Goal: Task Accomplishment & Management: Manage account settings

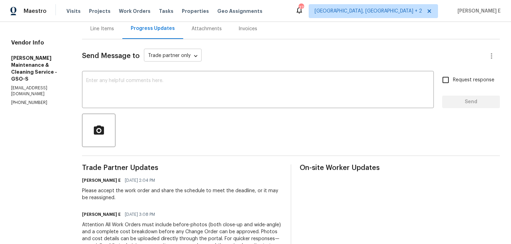
scroll to position [9, 0]
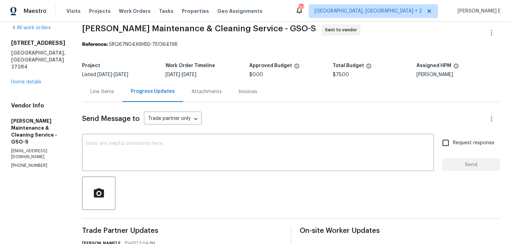
click at [113, 93] on div "Line Items" at bounding box center [102, 91] width 24 height 7
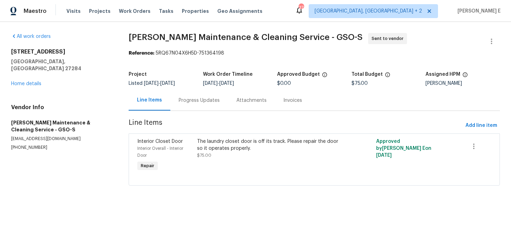
click at [198, 101] on div "Progress Updates" at bounding box center [199, 100] width 41 height 7
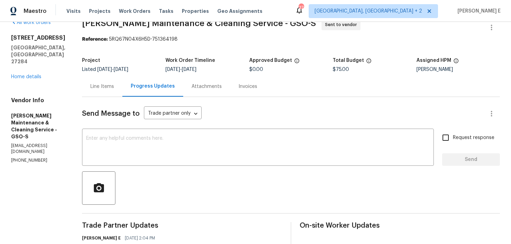
scroll to position [7, 0]
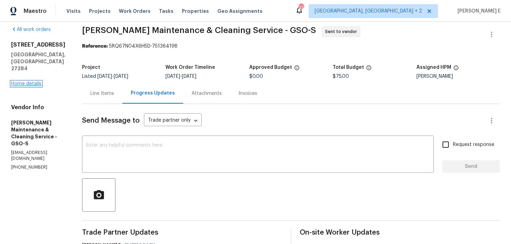
click at [12, 81] on link "Home details" at bounding box center [26, 83] width 30 height 5
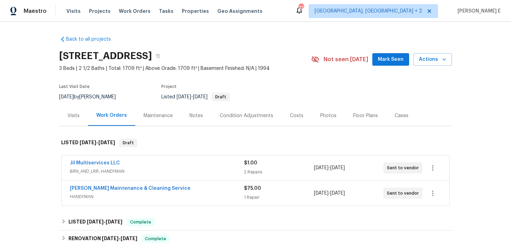
scroll to position [23, 0]
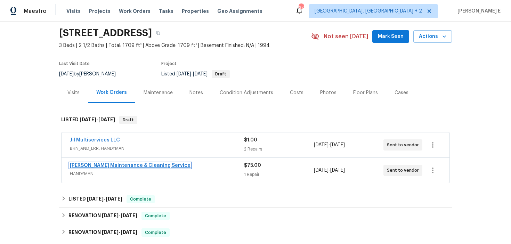
click at [81, 165] on link "Baker's Maintenance & Cleaning Service" at bounding box center [130, 165] width 121 height 5
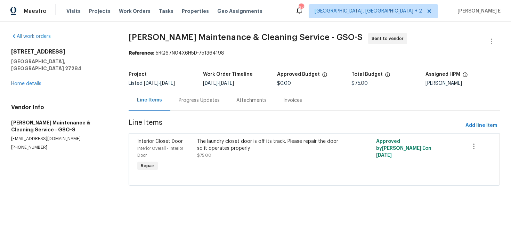
click at [174, 106] on div "Progress Updates" at bounding box center [199, 100] width 58 height 20
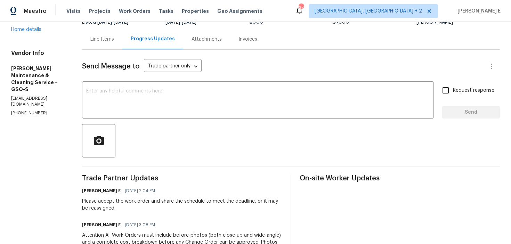
scroll to position [46, 0]
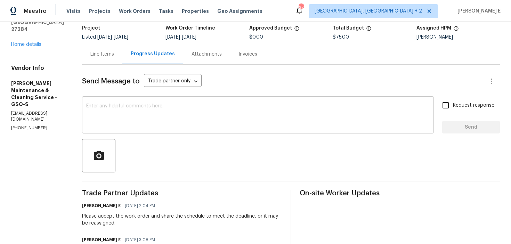
click at [198, 115] on textarea at bounding box center [257, 116] width 343 height 24
paste textarea "This is to inform you that we are reassigning this work order as it was not acc…"
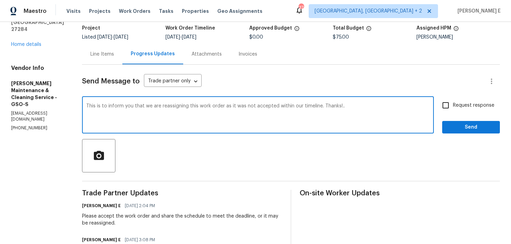
type textarea "This is to inform you that we are reassigning this work order as it was not acc…"
click at [451, 107] on input "Request response" at bounding box center [445, 105] width 15 height 15
checkbox input "true"
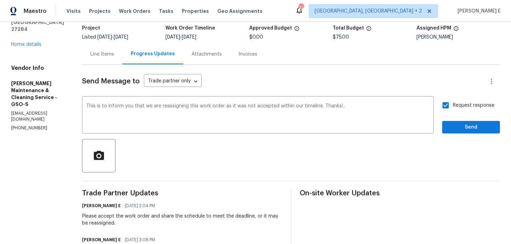
click at [454, 137] on div "Send Message to Trade partner only Trade partner only ​ This is to inform you t…" at bounding box center [291, 201] width 418 height 273
click at [461, 129] on span "Send" at bounding box center [470, 127] width 47 height 9
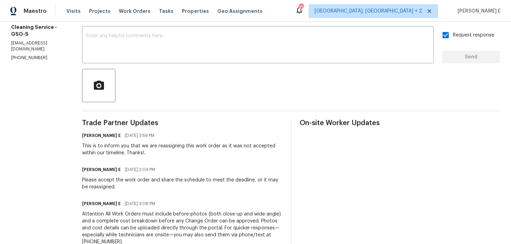
scroll to position [192, 0]
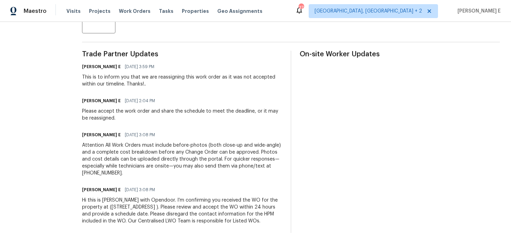
click at [124, 216] on div "Hi this is Keerthana with Opendoor. I’m confirming you received the WO for the …" at bounding box center [182, 211] width 200 height 28
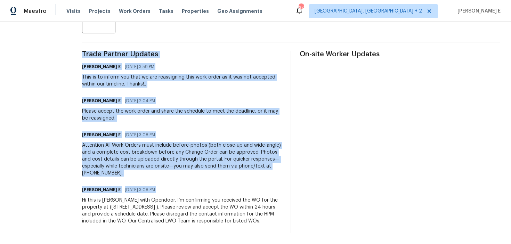
copy div "Trade Partner Updates Keerthana E 09/05/2025 3:59 PM This is to inform you that…"
click at [232, 154] on div "Attention All Work Orders must include before-photos (both close-up and wide-an…" at bounding box center [182, 159] width 200 height 35
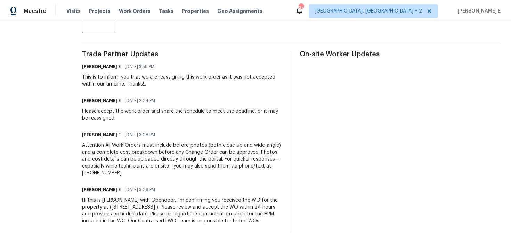
click at [232, 154] on div "Attention All Work Orders must include before-photos (both close-up and wide-an…" at bounding box center [182, 159] width 200 height 35
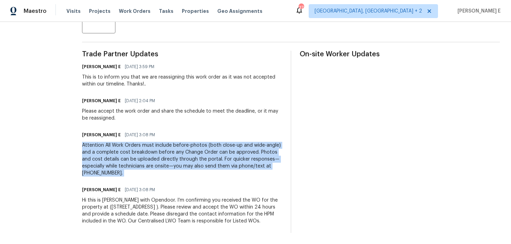
copy div "Attention All Work Orders must include before-photos (both close-up and wide-an…"
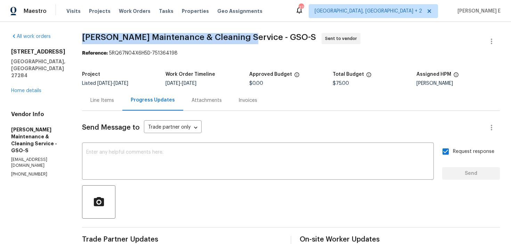
drag, startPoint x: 90, startPoint y: 36, endPoint x: 248, endPoint y: 34, distance: 158.4
click at [248, 34] on span "Baker's Maintenance & Cleaning Service - GSO-S" at bounding box center [199, 37] width 234 height 8
copy span "Baker's Maintenance & Cleaning Service"
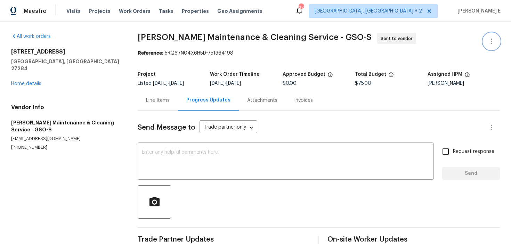
click at [495, 41] on icon "button" at bounding box center [491, 41] width 8 height 8
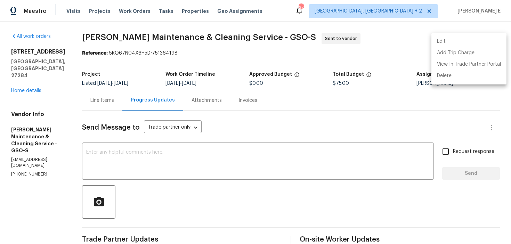
click at [441, 37] on li "Edit" at bounding box center [468, 41] width 75 height 11
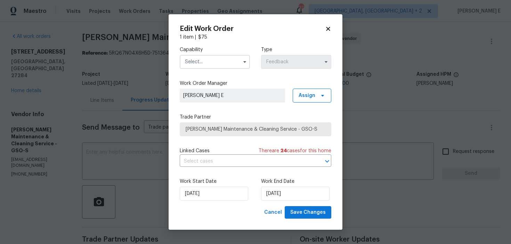
click at [218, 59] on input "text" at bounding box center [215, 62] width 70 height 14
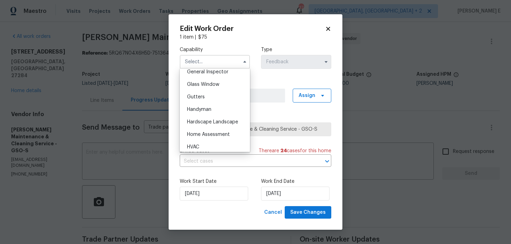
scroll to position [350, 0]
click at [204, 108] on span "Handyman" at bounding box center [199, 108] width 24 height 5
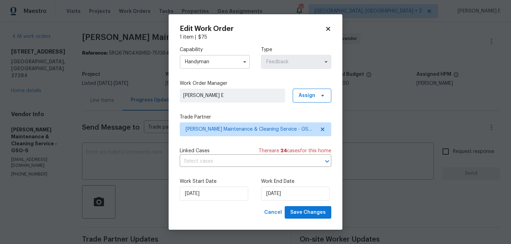
click at [205, 137] on div "Capability Handyman Type Feedback Work Order Manager Keerthana E Assign Trade P…" at bounding box center [255, 123] width 151 height 165
click at [211, 129] on span "[PERSON_NAME] Maintenance & Cleaning Service - GSO-S" at bounding box center [250, 129] width 130 height 7
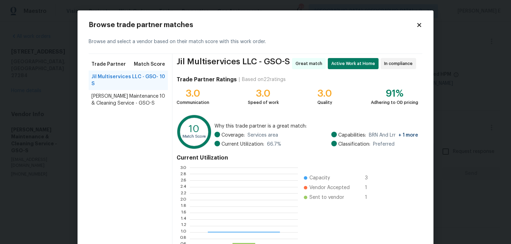
scroll to position [97, 108]
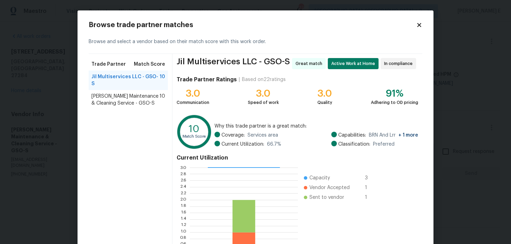
click at [418, 25] on icon at bounding box center [419, 25] width 4 height 4
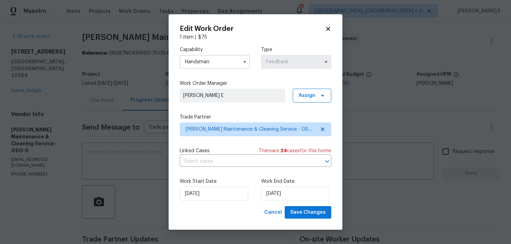
click at [237, 64] on input "Handyman" at bounding box center [215, 62] width 70 height 14
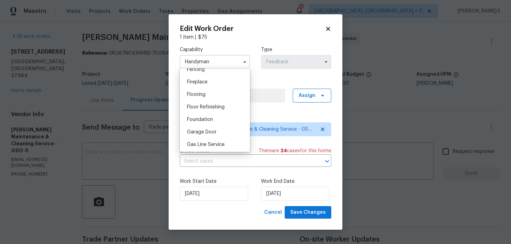
scroll to position [277, 0]
click at [223, 130] on span "General Contractor" at bounding box center [209, 131] width 45 height 5
type input "General Contractor"
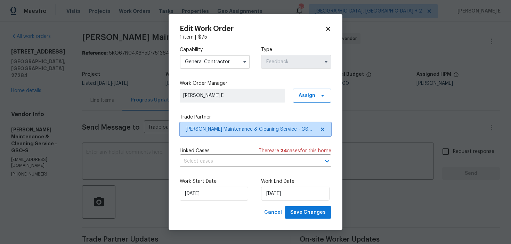
click at [226, 129] on span "Baker's Maintenance & Cleaning Service - GSO-S" at bounding box center [250, 129] width 130 height 7
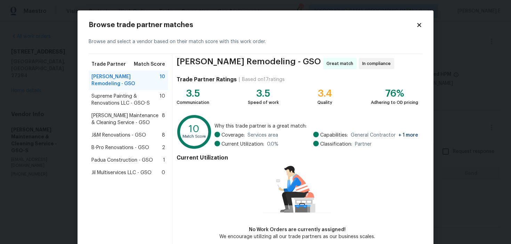
scroll to position [34, 0]
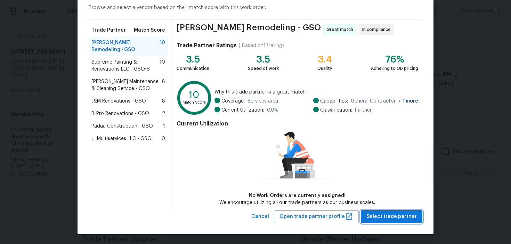
click at [383, 213] on span "Select trade partner" at bounding box center [391, 216] width 50 height 9
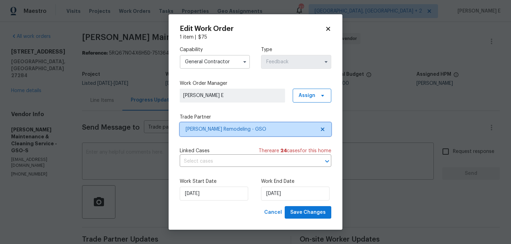
scroll to position [0, 0]
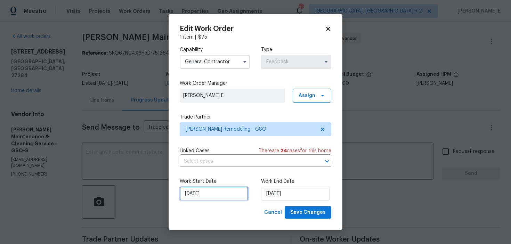
click at [226, 191] on input "04/09/2025" at bounding box center [214, 194] width 68 height 14
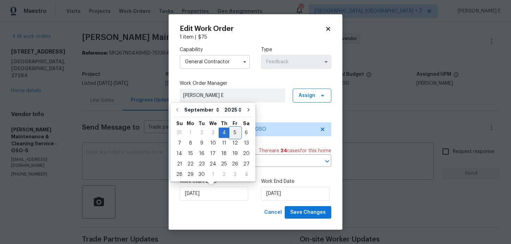
click at [231, 131] on div "5" at bounding box center [234, 133] width 11 height 10
type input "[DATE]"
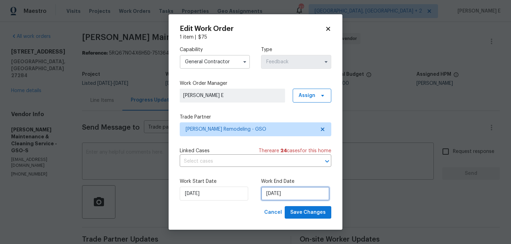
click at [270, 195] on input "08/09/2025" at bounding box center [295, 194] width 68 height 14
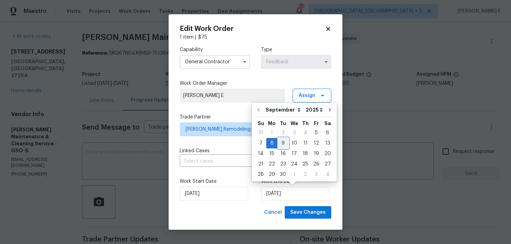
click at [282, 142] on div "9" at bounding box center [282, 143] width 11 height 10
type input "09/09/2025"
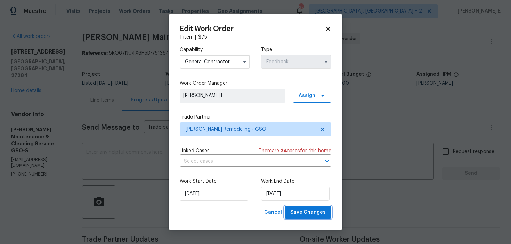
click at [317, 216] on span "Save Changes" at bounding box center [307, 212] width 35 height 9
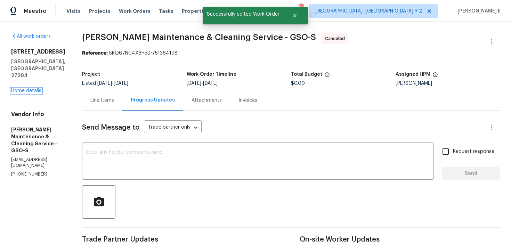
click at [22, 88] on link "Home details" at bounding box center [26, 90] width 30 height 5
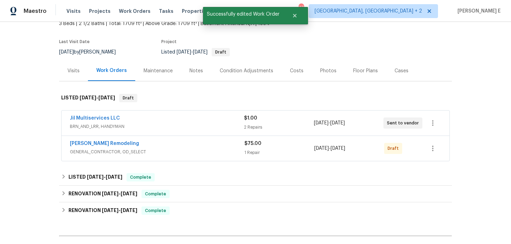
scroll to position [50, 0]
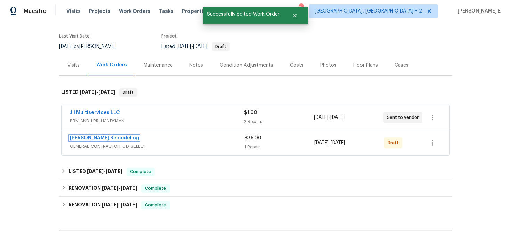
click at [103, 138] on link "Pino Remodeling" at bounding box center [104, 137] width 69 height 5
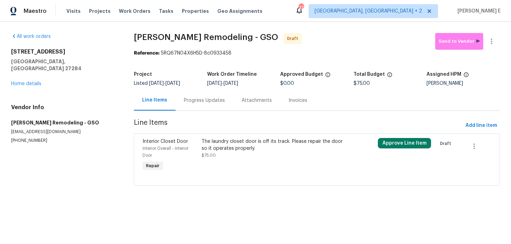
click at [216, 145] on div "The laundry closet door is off its track. Please repair the door so it operates…" at bounding box center [272, 145] width 143 height 14
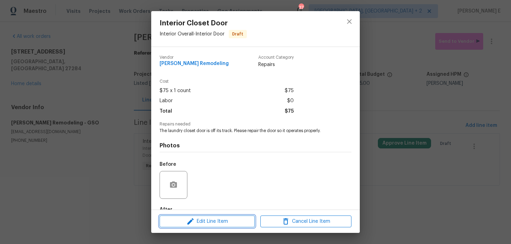
click at [191, 218] on icon "button" at bounding box center [190, 221] width 8 height 8
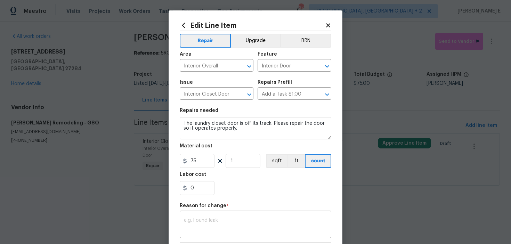
scroll to position [99, 0]
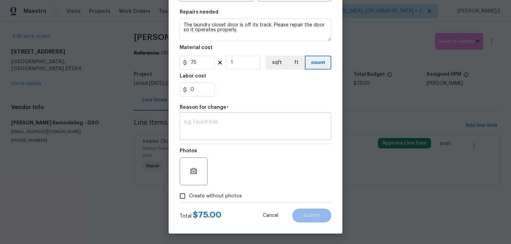
click at [210, 117] on div "x ​" at bounding box center [255, 127] width 151 height 26
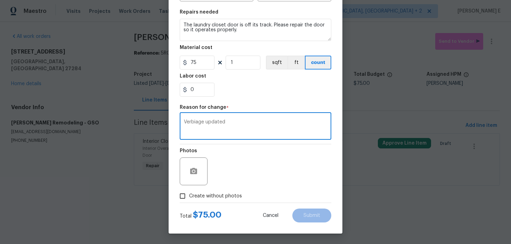
type textarea "Verbiage updated"
click at [196, 193] on span "Create without photos" at bounding box center [215, 195] width 53 height 7
click at [189, 193] on input "Create without photos" at bounding box center [182, 195] width 13 height 13
checkbox input "true"
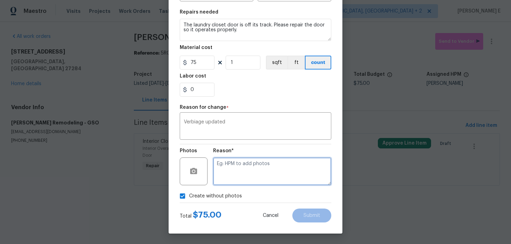
click at [238, 172] on textarea at bounding box center [272, 171] width 118 height 28
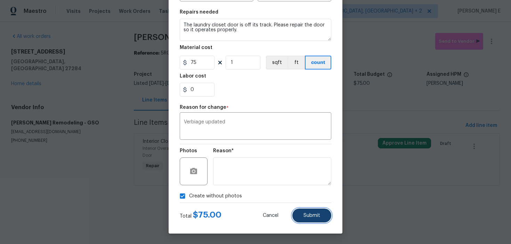
click at [305, 213] on span "Submit" at bounding box center [311, 215] width 17 height 5
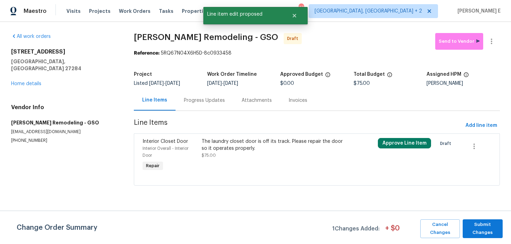
scroll to position [0, 0]
click at [474, 229] on span "Submit Changes" at bounding box center [482, 229] width 33 height 16
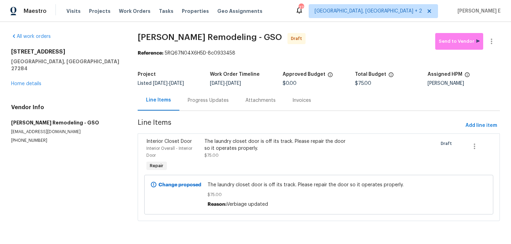
click at [188, 101] on div "Progress Updates" at bounding box center [208, 100] width 41 height 7
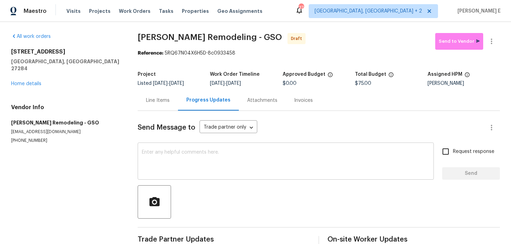
click at [193, 160] on textarea at bounding box center [286, 162] width 288 height 24
paste textarea "Hi this is Keerthana with Opendoor. I’m confirming you received the WO for the …"
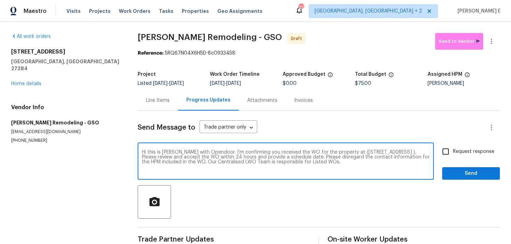
type textarea "Hi this is Keerthana with Opendoor. I’m confirming you received the WO for the …"
click at [450, 152] on input "Request response" at bounding box center [445, 151] width 15 height 15
checkbox input "true"
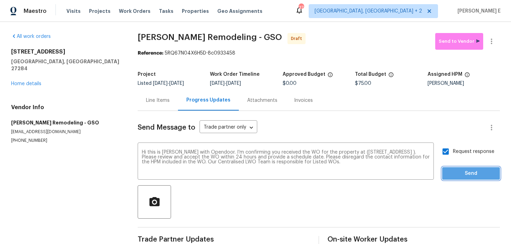
click at [453, 177] on span "Send" at bounding box center [470, 173] width 47 height 9
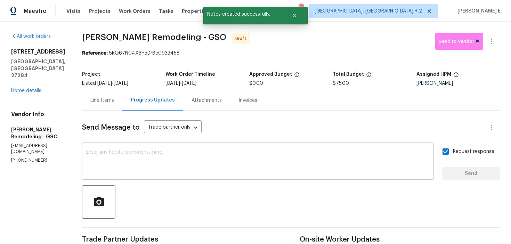
click at [277, 170] on textarea at bounding box center [257, 162] width 343 height 24
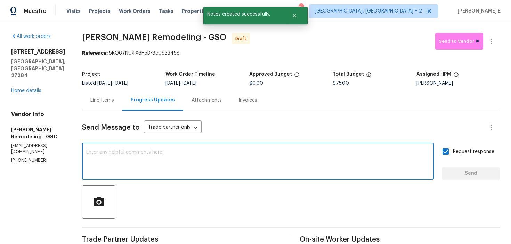
paste textarea "Attention All Work Orders must include before-photos (both close-up and wide-an…"
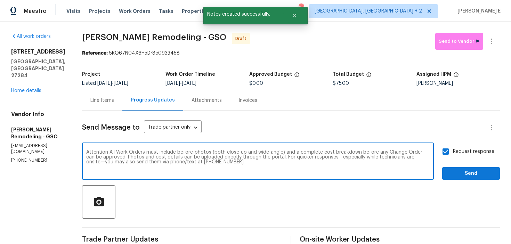
type textarea "Attention All Work Orders must include before-photos (both close-up and wide-an…"
click at [460, 172] on span "Send" at bounding box center [470, 173] width 47 height 9
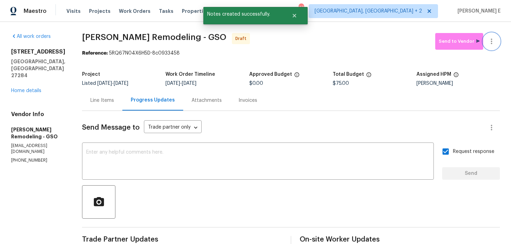
click at [491, 43] on icon "button" at bounding box center [490, 42] width 1 height 6
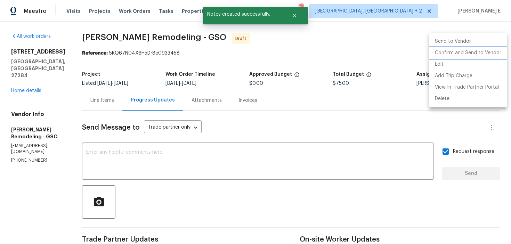
click at [472, 56] on li "Confirm and Send to Vendor" at bounding box center [467, 52] width 77 height 11
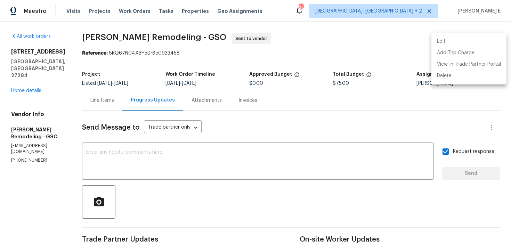
click at [107, 106] on div at bounding box center [255, 122] width 511 height 244
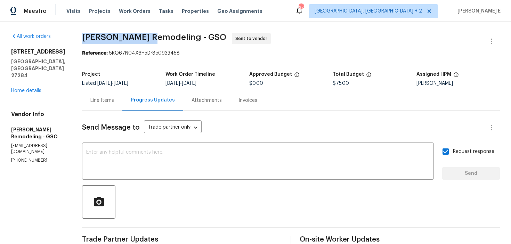
drag, startPoint x: 83, startPoint y: 40, endPoint x: 151, endPoint y: 41, distance: 67.7
click at [151, 41] on span "Pino Remodeling - GSO" at bounding box center [154, 37] width 144 height 8
copy span "Pino Remodeling"
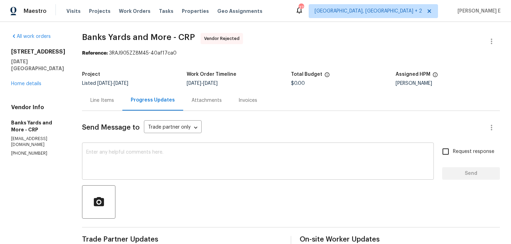
scroll to position [3, 0]
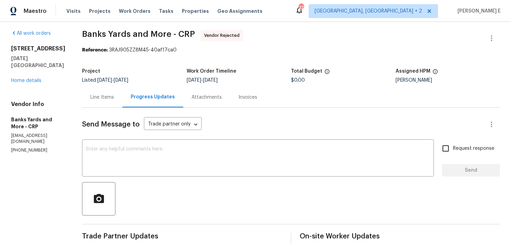
click at [113, 94] on div "Line Items" at bounding box center [102, 97] width 24 height 7
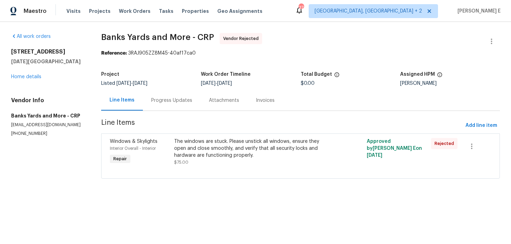
click at [181, 109] on div "Progress Updates" at bounding box center [172, 100] width 58 height 20
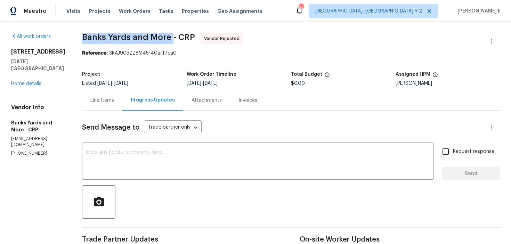
drag, startPoint x: 85, startPoint y: 38, endPoint x: 171, endPoint y: 38, distance: 85.4
click at [171, 38] on span "Banks Yards and More - CRP" at bounding box center [138, 37] width 113 height 8
copy span "Banks Yards and More"
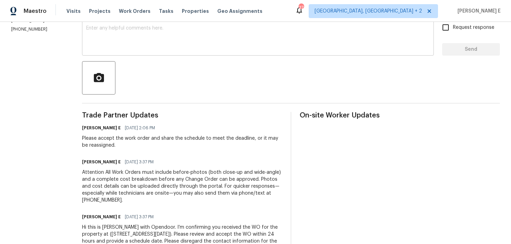
scroll to position [158, 0]
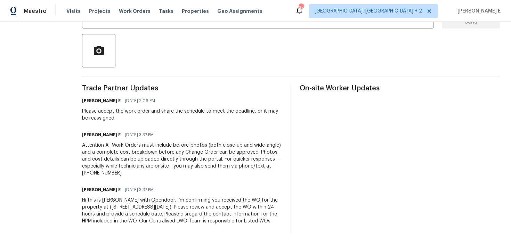
click at [166, 207] on div "Hi this is Keerthana with Opendoor. I’m confirming you received the WO for the …" at bounding box center [182, 211] width 200 height 28
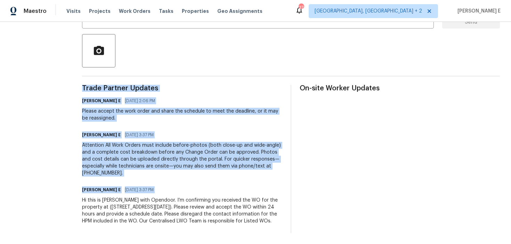
copy div "Trade Partner Updates Keerthana E 09/05/2025 2:06 PM Please accept the work ord…"
click at [240, 148] on div "Attention All Work Orders must include before-photos (both close-up and wide-an…" at bounding box center [182, 159] width 200 height 35
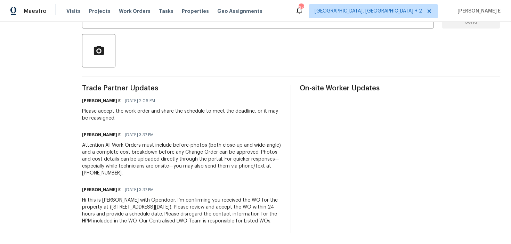
click at [240, 148] on div "Attention All Work Orders must include before-photos (both close-up and wide-an…" at bounding box center [182, 159] width 200 height 35
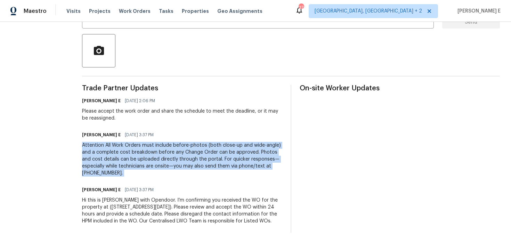
copy div "Attention All Work Orders must include before-photos (both close-up and wide-an…"
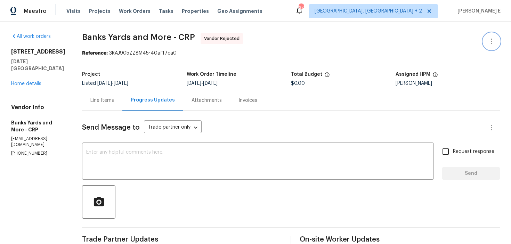
click at [489, 41] on icon "button" at bounding box center [491, 41] width 8 height 8
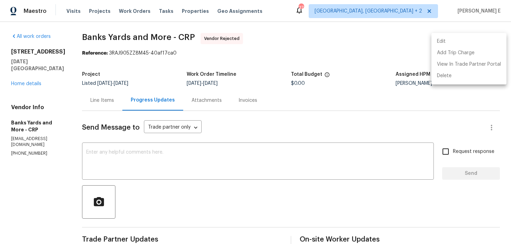
click at [455, 43] on li "Edit" at bounding box center [468, 41] width 75 height 11
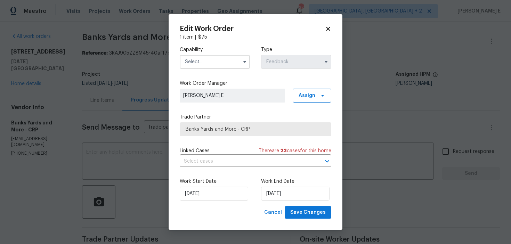
click at [225, 60] on input "text" at bounding box center [215, 62] width 70 height 14
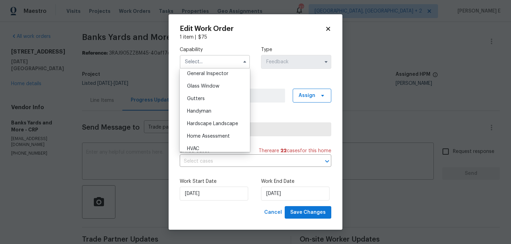
scroll to position [349, 0]
click at [216, 111] on div "Handyman" at bounding box center [214, 110] width 67 height 13
type input "Handyman"
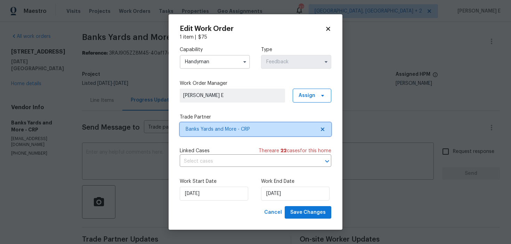
click at [215, 124] on span "Banks Yards and More - CRP" at bounding box center [255, 129] width 151 height 14
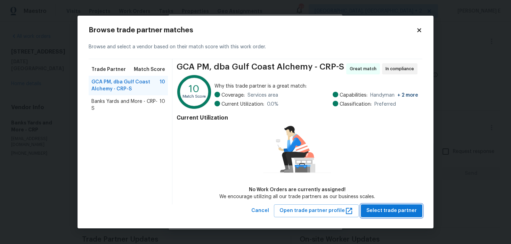
click at [388, 209] on span "Select trade partner" at bounding box center [391, 210] width 50 height 9
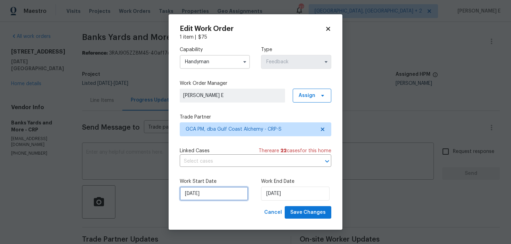
click at [232, 195] on input "04/09/2025" at bounding box center [214, 194] width 68 height 14
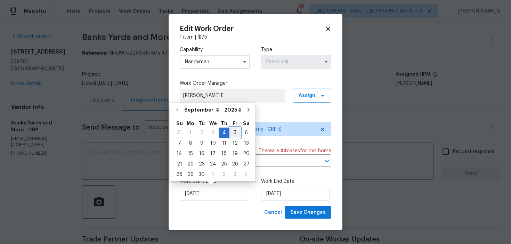
click at [230, 131] on div "5" at bounding box center [234, 133] width 11 height 10
type input "05/09/2025"
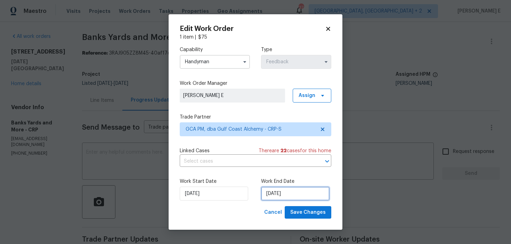
click at [280, 194] on input "08/09/2025" at bounding box center [295, 194] width 68 height 14
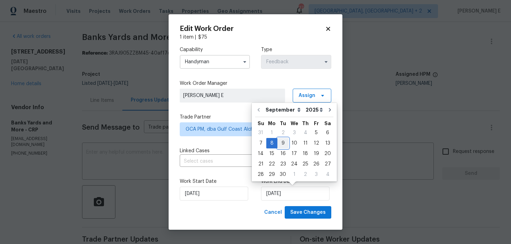
click at [283, 144] on div "9" at bounding box center [282, 143] width 11 height 10
type input "09/09/2025"
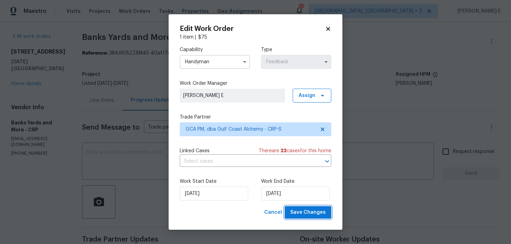
click at [321, 210] on span "Save Changes" at bounding box center [307, 212] width 35 height 9
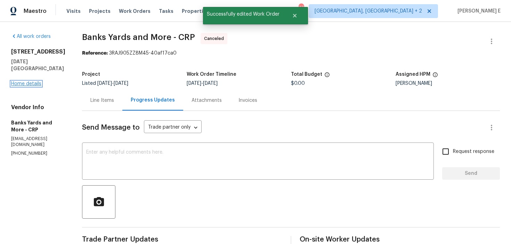
click at [32, 85] on link "Home details" at bounding box center [26, 83] width 30 height 5
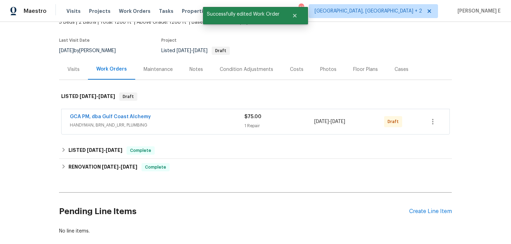
scroll to position [47, 0]
click at [111, 117] on link "GCA PM, dba Gulf Coast Alchemy" at bounding box center [110, 116] width 81 height 5
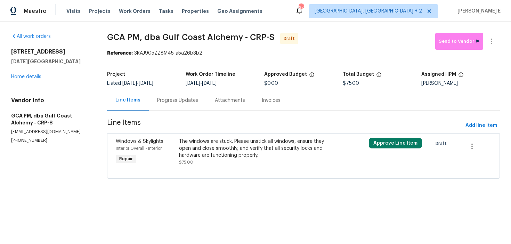
click at [192, 147] on div "The windows are stuck. Please unstick all windows, ensure they open and close s…" at bounding box center [256, 148] width 154 height 21
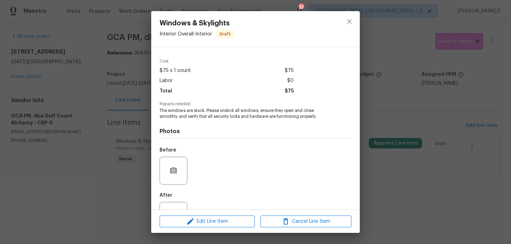
scroll to position [25, 0]
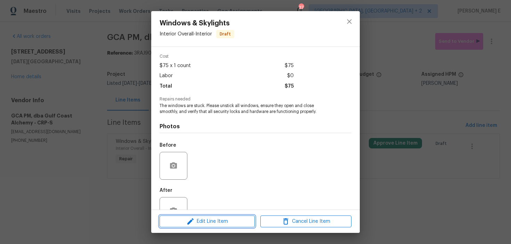
click at [186, 217] on icon "button" at bounding box center [190, 221] width 8 height 8
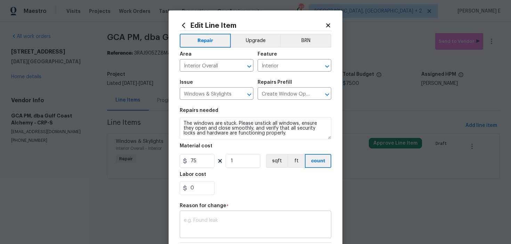
click at [195, 224] on textarea at bounding box center [255, 225] width 143 height 15
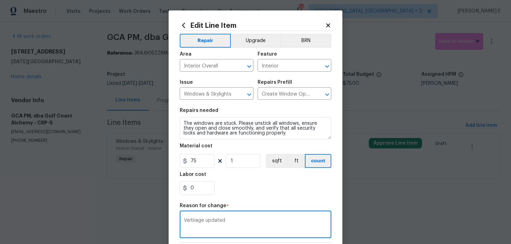
scroll to position [99, 0]
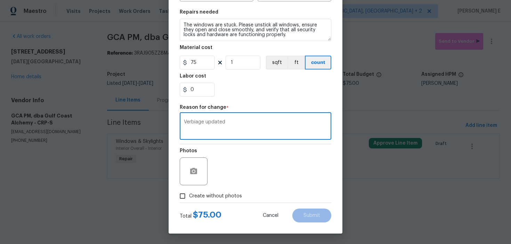
type textarea "Verbiage updated"
click at [217, 199] on label "Create without photos" at bounding box center [209, 195] width 66 height 13
click at [189, 199] on input "Create without photos" at bounding box center [182, 195] width 13 height 13
checkbox input "true"
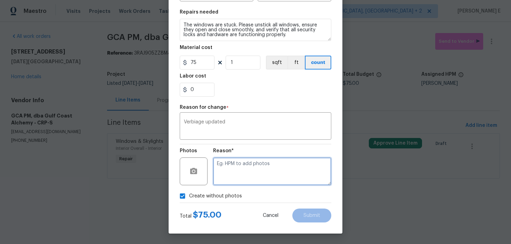
click at [261, 176] on textarea at bounding box center [272, 171] width 118 height 28
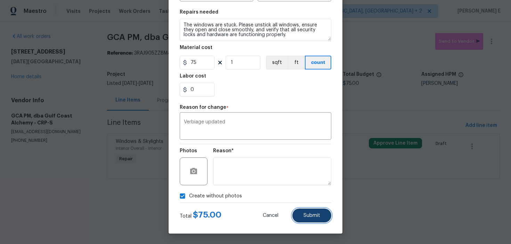
click at [307, 215] on span "Submit" at bounding box center [311, 215] width 17 height 5
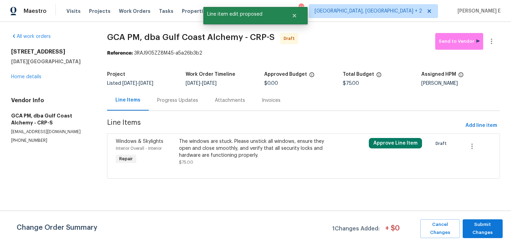
scroll to position [0, 0]
click at [485, 224] on span "Submit Changes" at bounding box center [482, 229] width 33 height 16
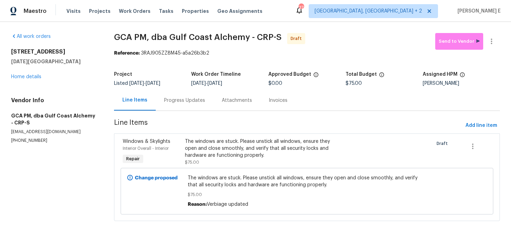
click at [188, 95] on div "Progress Updates" at bounding box center [185, 100] width 58 height 20
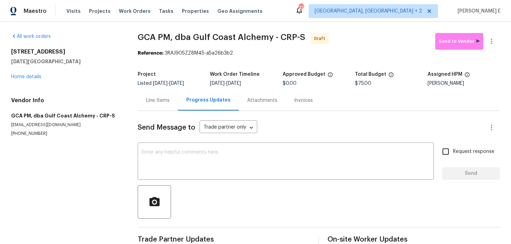
click at [176, 181] on div "Send Message to Trade partner only Trade partner only ​ x ​ Request response Se…" at bounding box center [319, 180] width 362 height 138
click at [187, 170] on textarea at bounding box center [286, 162] width 288 height 24
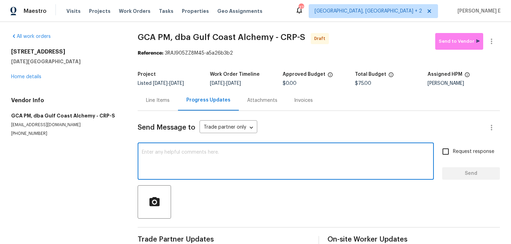
paste textarea "Hi this is Keerthana with Opendoor. I’m confirming you received the WO for the …"
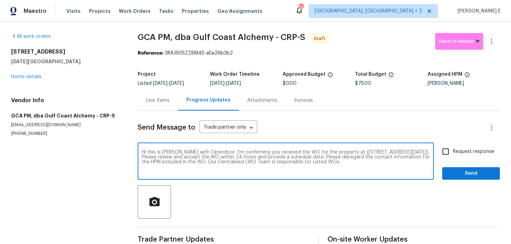
type textarea "Hi this is Keerthana with Opendoor. I’m confirming you received the WO for the …"
click at [457, 156] on label "Request response" at bounding box center [466, 151] width 56 height 15
click at [453, 156] on input "Request response" at bounding box center [445, 151] width 15 height 15
checkbox input "true"
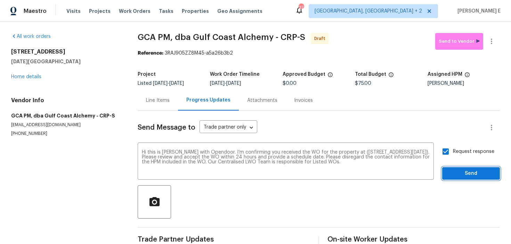
click at [454, 168] on button "Send" at bounding box center [471, 173] width 58 height 13
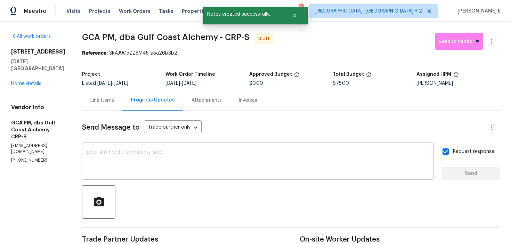
click at [237, 158] on textarea at bounding box center [257, 162] width 343 height 24
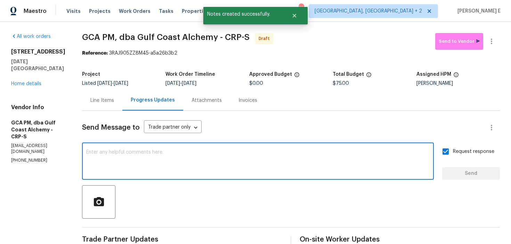
paste textarea "Attention All Work Orders must include before-photos (both close-up and wide-an…"
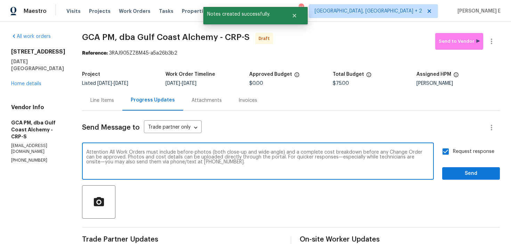
type textarea "Attention All Work Orders must include before-photos (both close-up and wide-an…"
click at [453, 163] on div "Request response Send" at bounding box center [471, 161] width 58 height 35
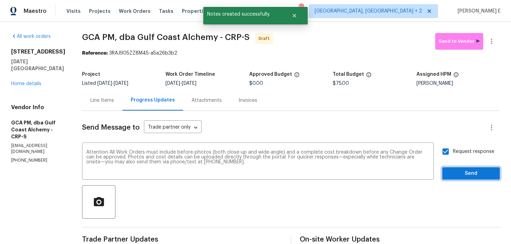
click at [453, 172] on span "Send" at bounding box center [470, 173] width 47 height 9
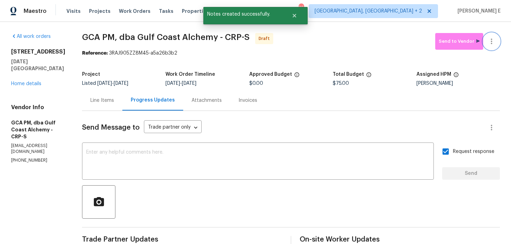
click at [491, 42] on icon "button" at bounding box center [491, 41] width 8 height 8
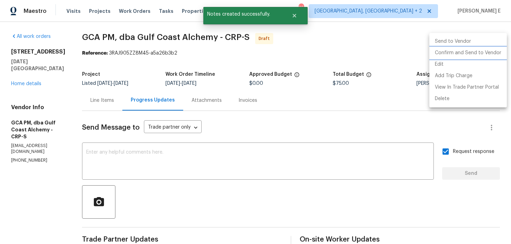
click at [454, 53] on li "Confirm and Send to Vendor" at bounding box center [467, 52] width 77 height 11
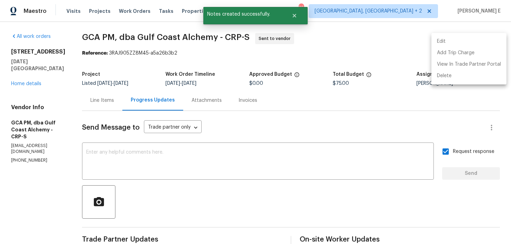
click at [120, 54] on div at bounding box center [255, 122] width 511 height 244
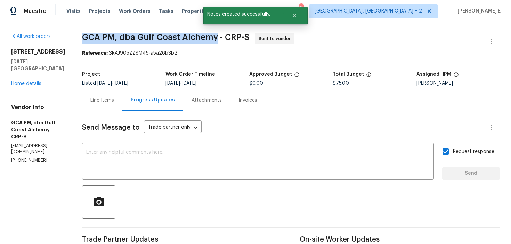
drag, startPoint x: 88, startPoint y: 36, endPoint x: 222, endPoint y: 36, distance: 133.7
click at [222, 36] on div "All work orders 6042 Hugo Dr Corpus Christi, TX 78412 Home details Vendor Info …" at bounding box center [255, 191] width 511 height 339
copy span "GCA PM, dba Gulf Coast Alchemy"
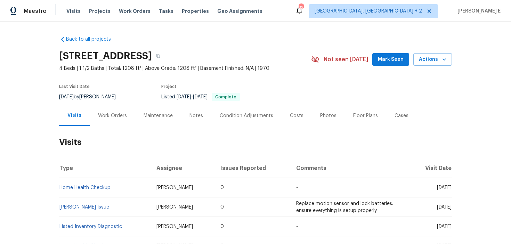
click at [119, 121] on div "Work Orders" at bounding box center [113, 115] width 46 height 20
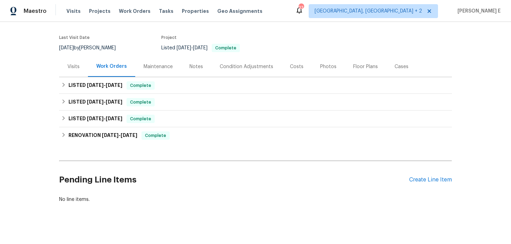
scroll to position [55, 0]
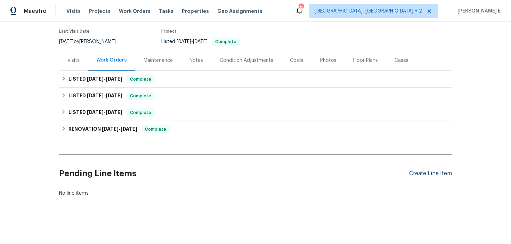
click at [434, 174] on div "Create Line Item" at bounding box center [430, 173] width 43 height 7
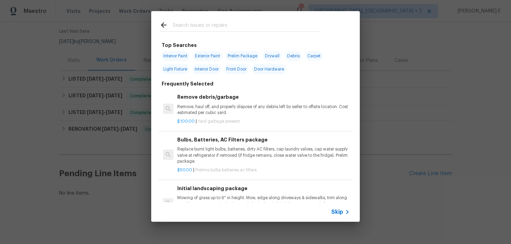
click at [336, 212] on span "Skip" at bounding box center [337, 211] width 12 height 7
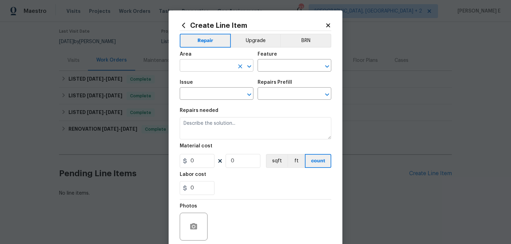
click at [207, 70] on input "text" at bounding box center [207, 66] width 54 height 11
type input "Laundry"
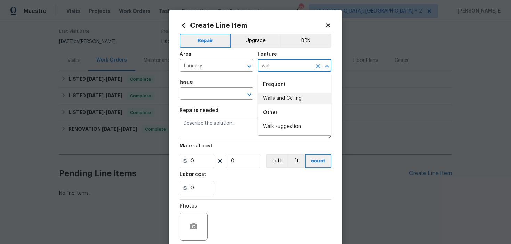
click at [293, 97] on li "Walls and Ceiling" at bounding box center [294, 98] width 74 height 11
type input "Walls and Ceiling"
click at [184, 91] on input "text" at bounding box center [207, 94] width 54 height 11
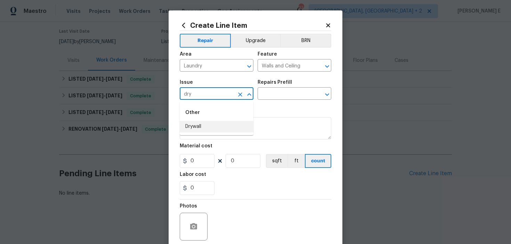
click at [249, 131] on li "Drywall" at bounding box center [217, 126] width 74 height 11
type input "Drywall"
click at [284, 100] on div "Issue Drywall ​ Repairs Prefill ​" at bounding box center [255, 90] width 151 height 28
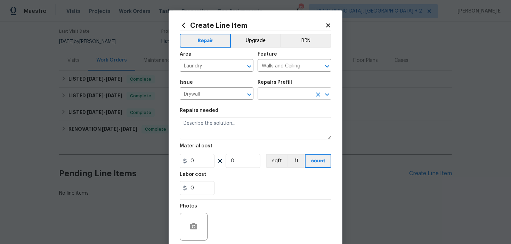
click at [286, 97] on input "text" at bounding box center [284, 94] width 54 height 11
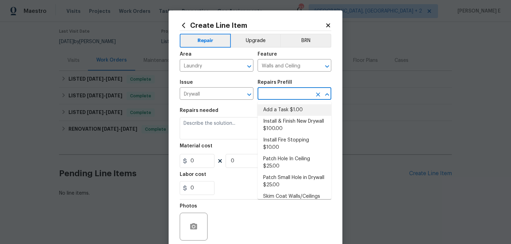
click at [278, 108] on li "Add a Task $1.00" at bounding box center [294, 109] width 74 height 11
type input "Add a Task $1.00"
type textarea "HPM to detail"
type input "1"
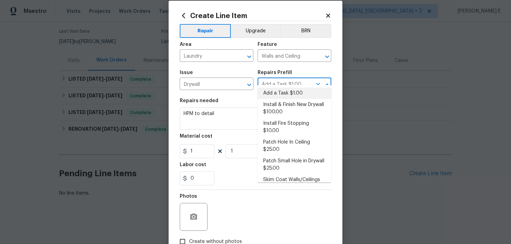
scroll to position [17, 0]
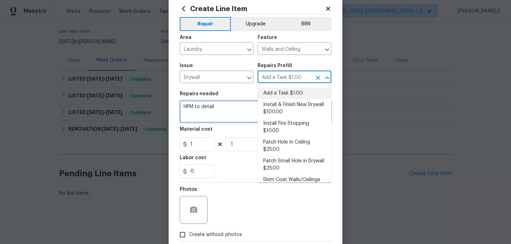
click at [201, 111] on textarea "HPM to detail" at bounding box center [255, 111] width 151 height 22
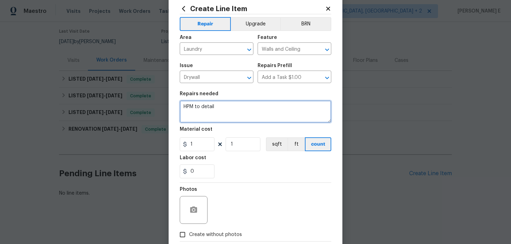
click at [201, 111] on textarea "HPM to detail" at bounding box center [255, 111] width 151 height 22
paste textarea "Please investigate the report of a leak"
paste textarea "remove the water-damaged wall and mold"
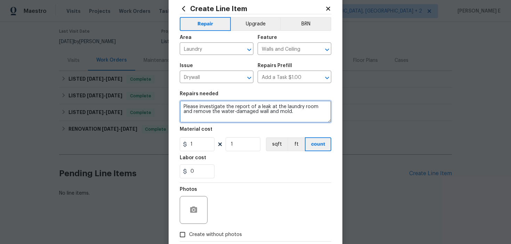
type textarea "Please investigate the report of a leak at the laundry room and remove the wate…"
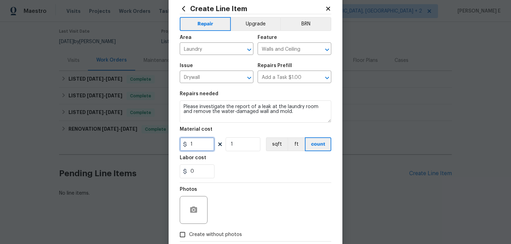
drag, startPoint x: 197, startPoint y: 142, endPoint x: 162, endPoint y: 144, distance: 35.5
click at [164, 144] on div "Create Line Item Repair Upgrade BRN Area Laundry ​ Feature Walls and Ceiling ​ …" at bounding box center [255, 122] width 511 height 244
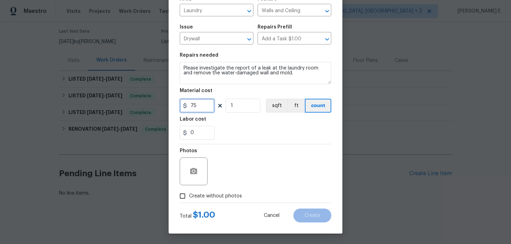
type input "75"
click at [196, 197] on span "Create without photos" at bounding box center [215, 195] width 53 height 7
click at [189, 197] on input "Create without photos" at bounding box center [182, 195] width 13 height 13
checkbox input "true"
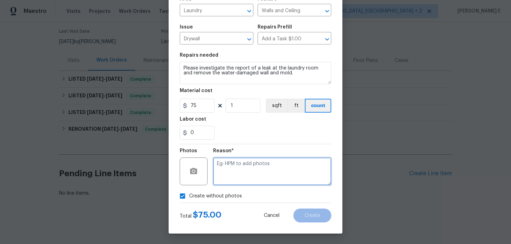
click at [254, 168] on textarea at bounding box center [272, 171] width 118 height 28
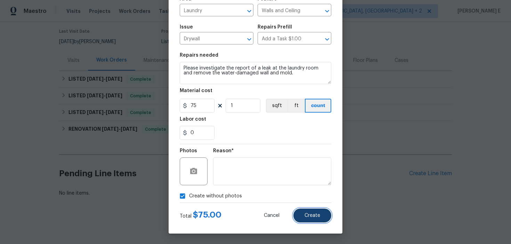
click at [320, 218] on button "Create" at bounding box center [312, 215] width 38 height 14
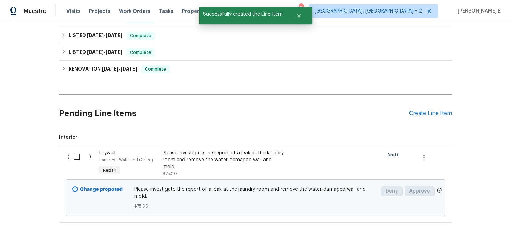
scroll to position [134, 0]
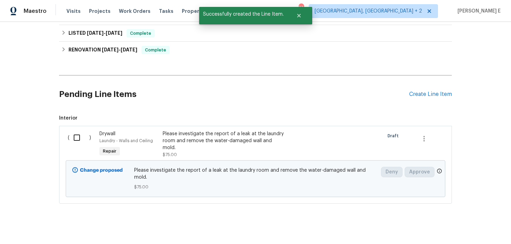
click at [74, 135] on input "checkbox" at bounding box center [79, 137] width 20 height 15
checkbox input "true"
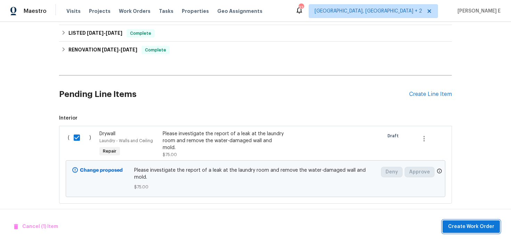
click at [456, 223] on span "Create Work Order" at bounding box center [471, 226] width 46 height 9
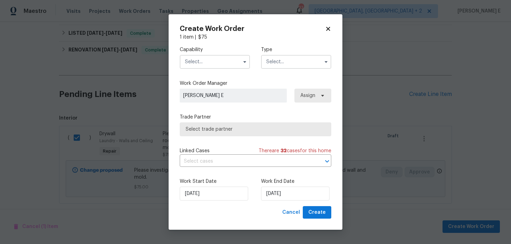
click at [198, 65] on input "text" at bounding box center [215, 62] width 70 height 14
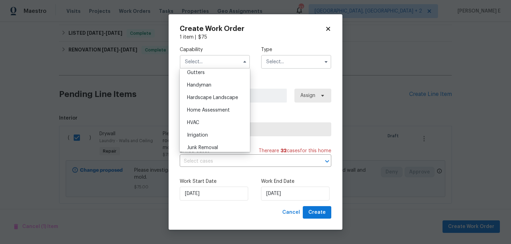
scroll to position [373, 0]
click at [209, 87] on span "Handyman" at bounding box center [199, 85] width 24 height 5
type input "Handyman"
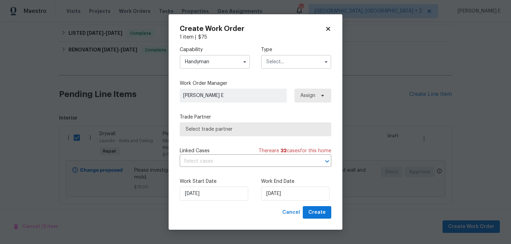
click at [278, 71] on div "Capability Handyman Type" at bounding box center [255, 58] width 151 height 34
click at [283, 67] on input "text" at bounding box center [296, 62] width 70 height 14
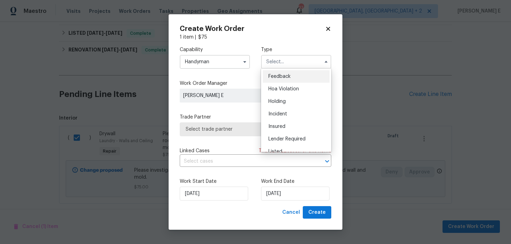
click at [278, 79] on span "Feedback" at bounding box center [279, 76] width 22 height 5
type input "Feedback"
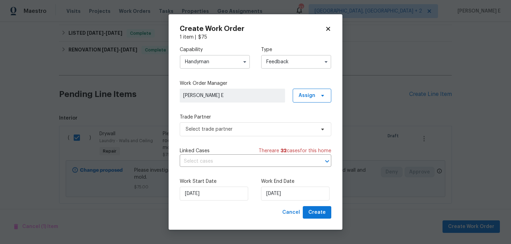
click at [204, 139] on div "Capability Handyman Type Feedback Work Order Manager Keerthana E Assign Trade P…" at bounding box center [255, 123] width 151 height 165
click at [219, 124] on span "Select trade partner" at bounding box center [255, 129] width 151 height 14
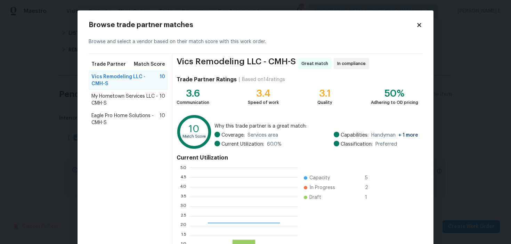
scroll to position [97, 108]
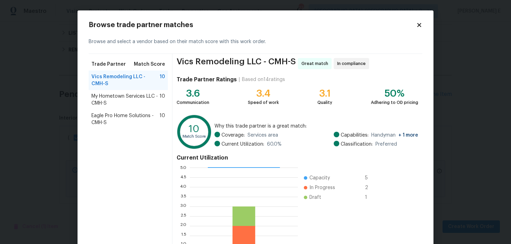
click at [116, 98] on span "My Hometown Services LLC - CMH-S" at bounding box center [125, 100] width 68 height 14
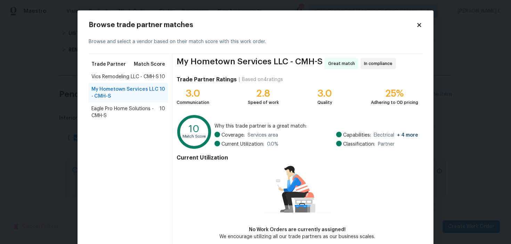
click at [114, 106] on span "Eagle Pro Home Solutions - CMH-S" at bounding box center [125, 112] width 68 height 14
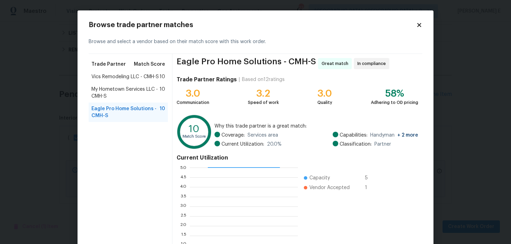
scroll to position [63, 0]
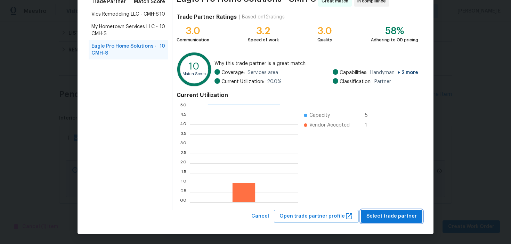
click at [386, 212] on button "Select trade partner" at bounding box center [391, 216] width 61 height 13
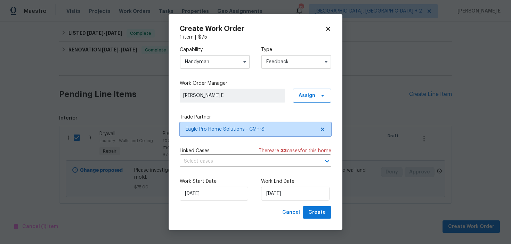
scroll to position [0, 0]
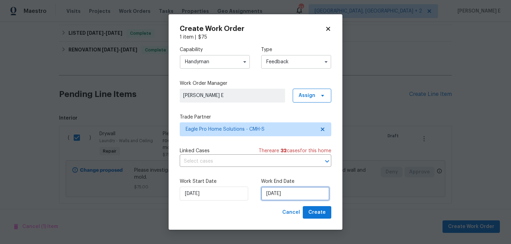
click at [282, 191] on input "05/09/2025" at bounding box center [295, 194] width 68 height 14
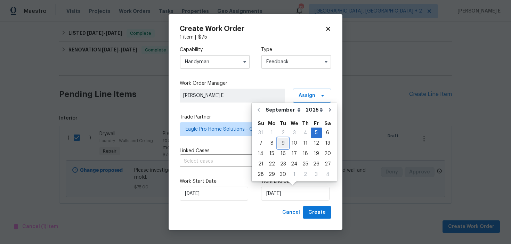
click at [281, 140] on div "9" at bounding box center [282, 143] width 11 height 10
type input "09/09/2025"
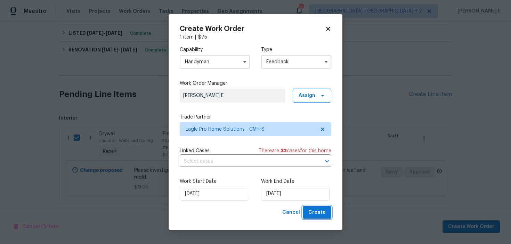
click at [318, 214] on span "Create" at bounding box center [316, 212] width 17 height 9
checkbox input "false"
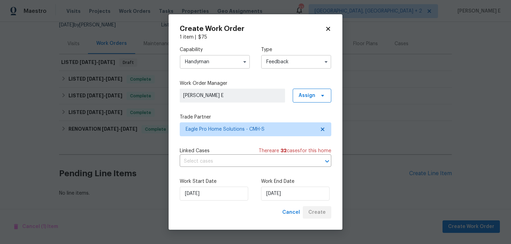
scroll to position [72, 0]
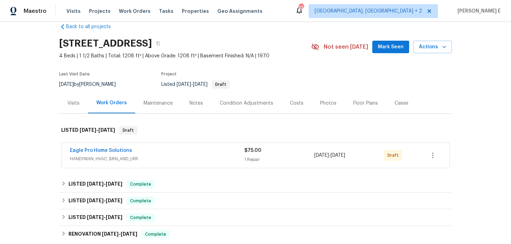
scroll to position [16, 0]
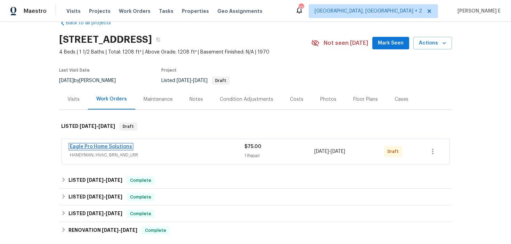
click at [107, 147] on link "Eagle Pro Home Solutions" at bounding box center [101, 146] width 62 height 5
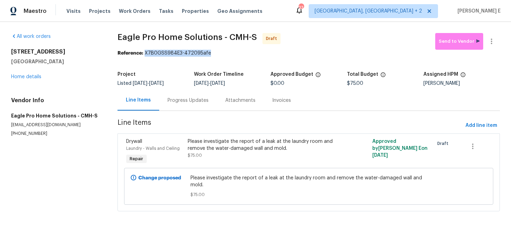
drag, startPoint x: 148, startPoint y: 54, endPoint x: 220, endPoint y: 52, distance: 72.6
click at [220, 52] on div "Reference: X7B0GSS984E3-472095afe" at bounding box center [308, 53] width 382 height 7
copy div "X7B0GSS984E3-472095afe"
click at [187, 106] on div "Progress Updates" at bounding box center [188, 100] width 58 height 20
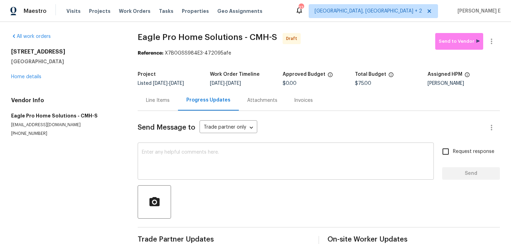
click at [175, 160] on textarea at bounding box center [286, 162] width 288 height 24
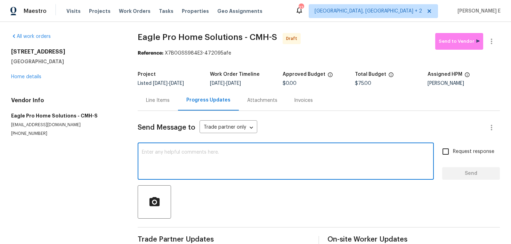
paste textarea "Hi this is [PERSON_NAME] with Opendoor. I’m confirming you received the WO for …"
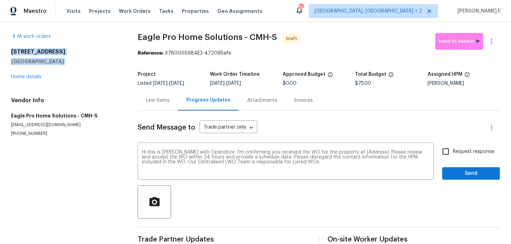
drag, startPoint x: 11, startPoint y: 50, endPoint x: 82, endPoint y: 67, distance: 72.5
click at [82, 67] on div "[STREET_ADDRESS] Home details" at bounding box center [66, 64] width 110 height 32
copy div "[STREET_ADDRESS]"
click at [366, 150] on textarea "Hi this is [PERSON_NAME] with Opendoor. I’m confirming you received the WO for …" at bounding box center [286, 162] width 288 height 24
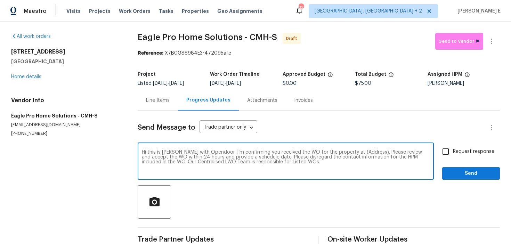
click at [366, 150] on textarea "Hi this is [PERSON_NAME] with Opendoor. I’m confirming you received the WO for …" at bounding box center [286, 162] width 288 height 24
paste textarea "[STREET_ADDRESS]"
type textarea "Hi this is [PERSON_NAME] with Opendoor. I’m confirming you received the WO for …"
click at [454, 154] on span "Request response" at bounding box center [473, 151] width 41 height 7
click at [453, 154] on input "Request response" at bounding box center [445, 151] width 15 height 15
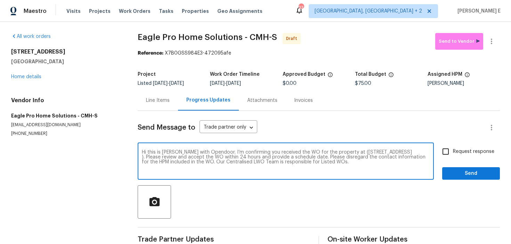
checkbox input "true"
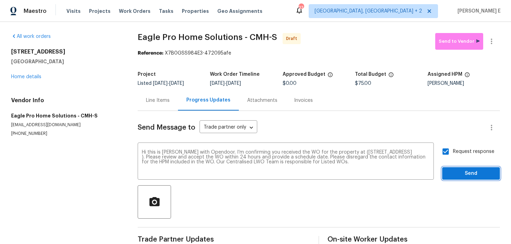
click at [457, 170] on span "Send" at bounding box center [470, 173] width 47 height 9
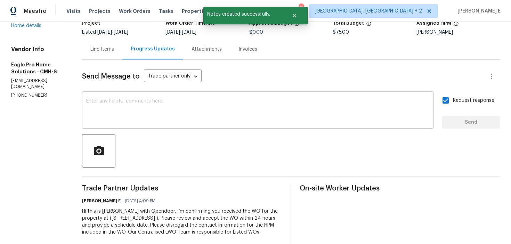
scroll to position [51, 0]
click at [273, 102] on textarea at bounding box center [257, 110] width 343 height 24
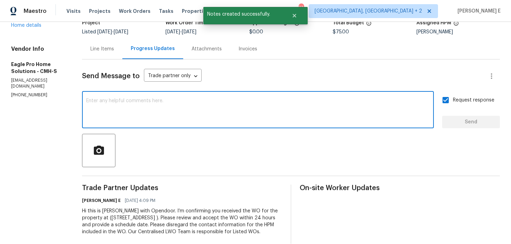
paste textarea "Attention All Work Orders must include before-photos (both close-up and wide-an…"
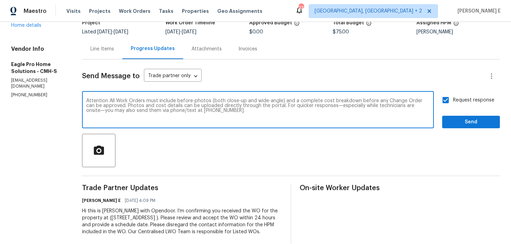
type textarea "Attention All Work Orders must include before-photos (both close-up and wide-an…"
click at [466, 124] on span "Send" at bounding box center [470, 122] width 47 height 9
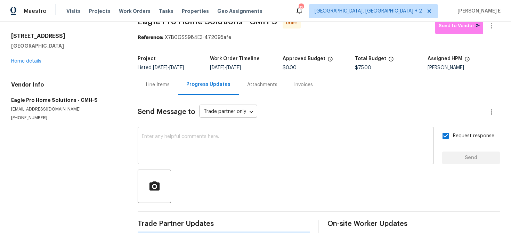
scroll to position [0, 0]
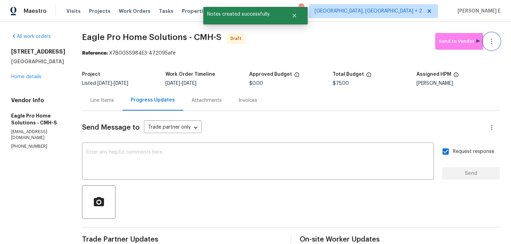
click at [495, 40] on icon "button" at bounding box center [491, 41] width 8 height 8
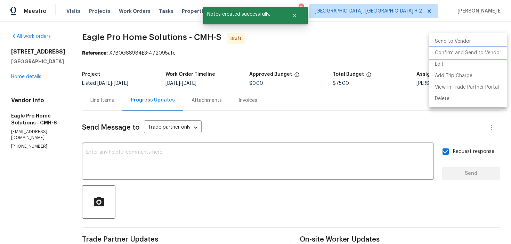
click at [451, 55] on li "Confirm and Send to Vendor" at bounding box center [467, 52] width 77 height 11
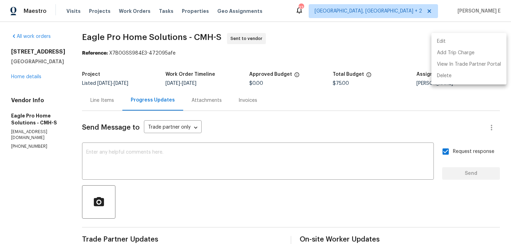
click at [134, 69] on div at bounding box center [255, 122] width 511 height 244
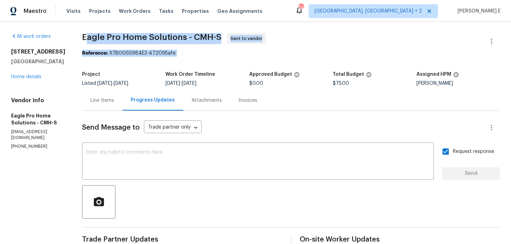
drag, startPoint x: 102, startPoint y: 38, endPoint x: 128, endPoint y: 59, distance: 33.6
click at [130, 57] on section "Eagle Pro Home Solutions - CMH-S Sent to vendor Reference: X7B0GSS984E3-472095a…" at bounding box center [291, 191] width 418 height 317
click at [99, 39] on span "Eagle Pro Home Solutions - CMH-S" at bounding box center [151, 37] width 139 height 8
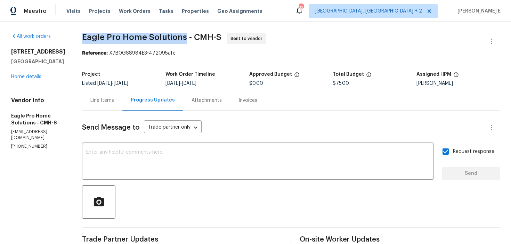
drag, startPoint x: 99, startPoint y: 39, endPoint x: 177, endPoint y: 38, distance: 77.8
click at [177, 38] on span "Eagle Pro Home Solutions - CMH-S" at bounding box center [151, 37] width 139 height 8
copy span "Eagle Pro Home Solutions"
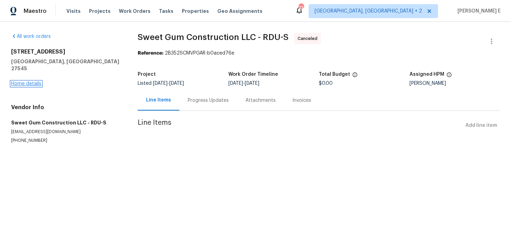
click at [31, 81] on link "Home details" at bounding box center [26, 83] width 30 height 5
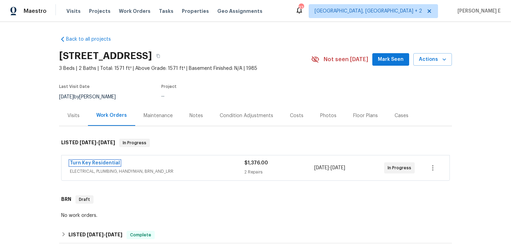
click at [93, 163] on link "Turn Key Residential" at bounding box center [95, 162] width 50 height 5
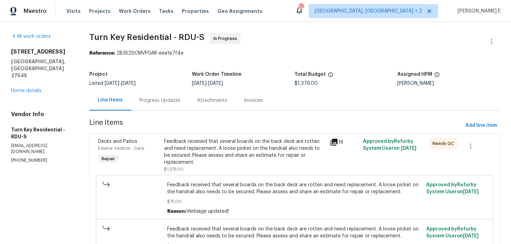
click at [174, 105] on div "Progress Updates" at bounding box center [160, 100] width 58 height 20
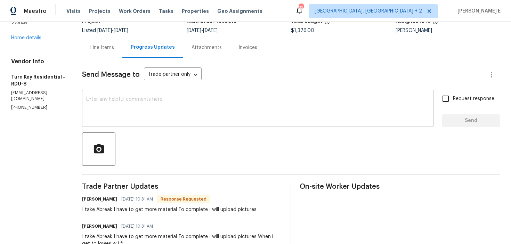
scroll to position [48, 0]
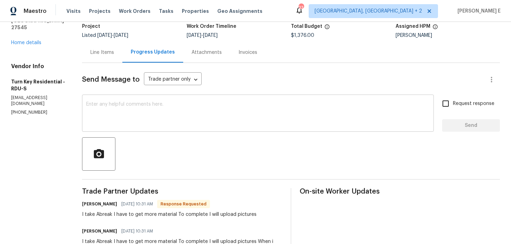
click at [222, 114] on textarea at bounding box center [257, 114] width 343 height 24
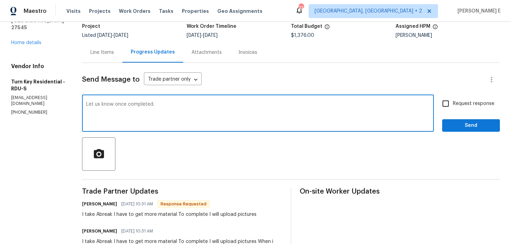
type textarea "Let us know once completed."
click at [465, 129] on span "Send" at bounding box center [470, 125] width 47 height 9
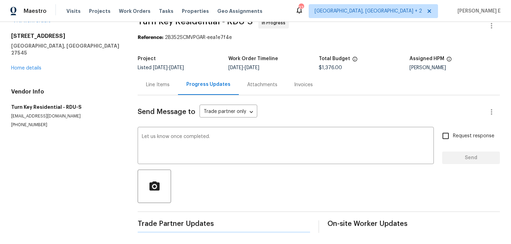
scroll to position [0, 0]
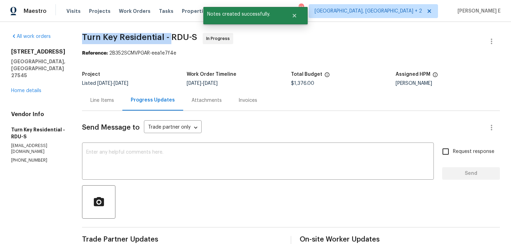
drag, startPoint x: 101, startPoint y: 38, endPoint x: 187, endPoint y: 38, distance: 85.4
click at [187, 39] on span "Turn Key Residential - RDU-S" at bounding box center [139, 37] width 115 height 8
copy span "Turn Key Residential -"
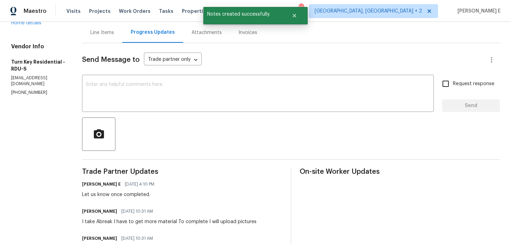
scroll to position [69, 0]
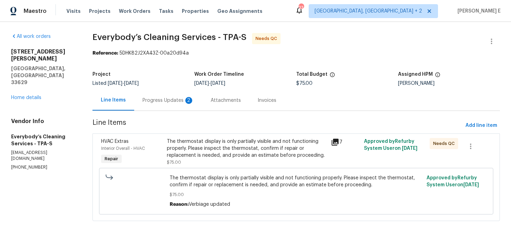
click at [174, 98] on div "Progress Updates 2" at bounding box center [167, 100] width 51 height 7
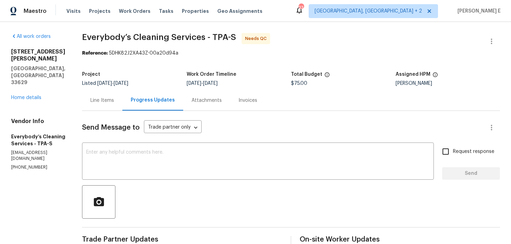
click at [114, 102] on div "Line Items" at bounding box center [102, 100] width 24 height 7
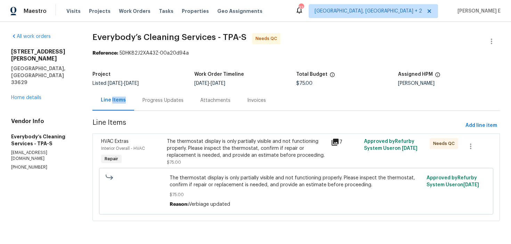
click at [218, 156] on div "The thermostat display is only partially visible and not functioning properly. …" at bounding box center [247, 148] width 160 height 21
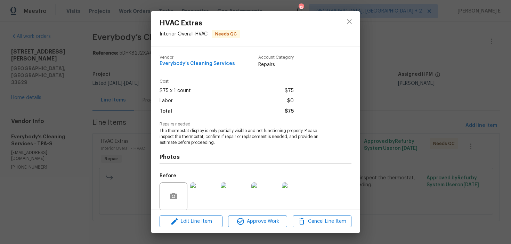
scroll to position [53, 0]
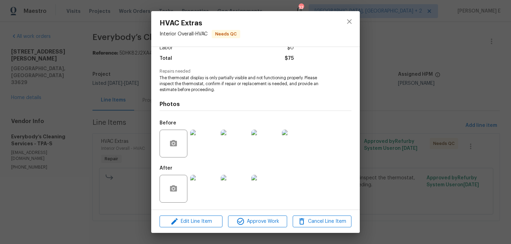
click at [201, 184] on img at bounding box center [204, 189] width 28 height 28
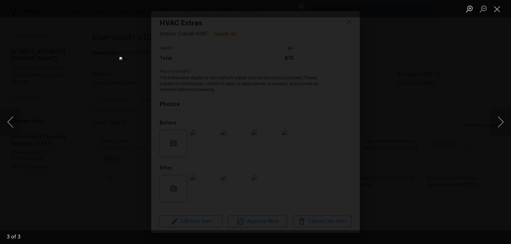
click at [395, 101] on div "Lightbox" at bounding box center [255, 122] width 511 height 244
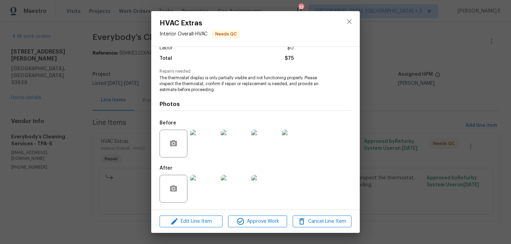
click at [395, 101] on div "HVAC Extras Interior Overall - HVAC Needs QC Vendor Everybody’s Cleaning Servic…" at bounding box center [255, 122] width 511 height 244
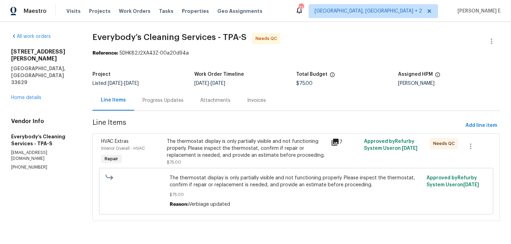
click at [183, 99] on div "Progress Updates" at bounding box center [162, 100] width 41 height 7
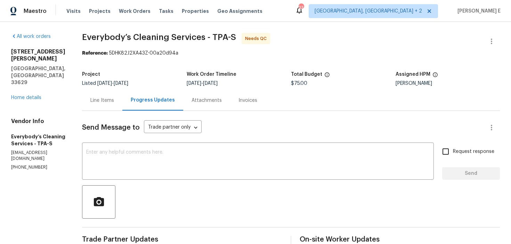
click at [114, 100] on div "Line Items" at bounding box center [102, 100] width 24 height 7
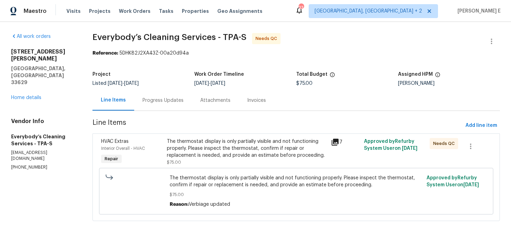
click at [205, 166] on div "The thermostat display is only partially visible and not functioning properly. …" at bounding box center [247, 152] width 160 height 28
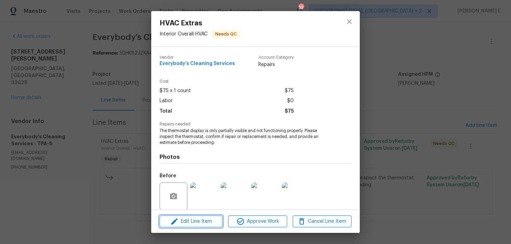
click at [196, 223] on span "Edit Line Item" at bounding box center [191, 221] width 59 height 9
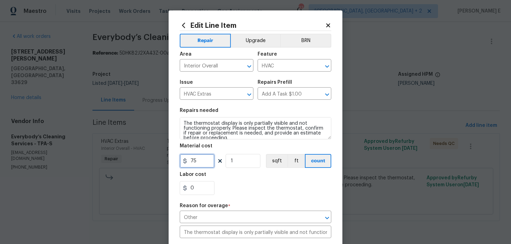
click at [197, 162] on input "75" at bounding box center [197, 161] width 35 height 14
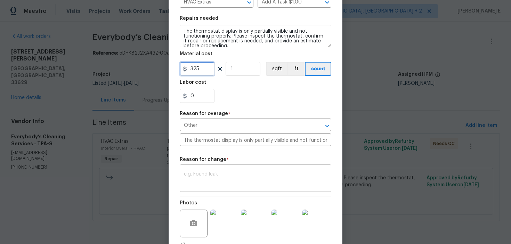
scroll to position [94, 0]
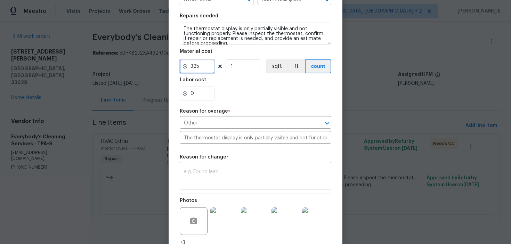
type input "325"
click at [206, 176] on textarea at bounding box center [255, 176] width 143 height 15
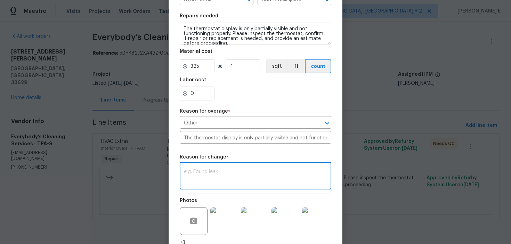
paste textarea "(KE) Updated per vendor's final cost."
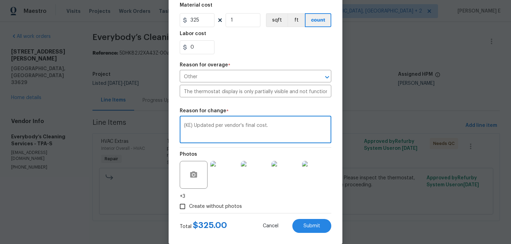
scroll to position [152, 0]
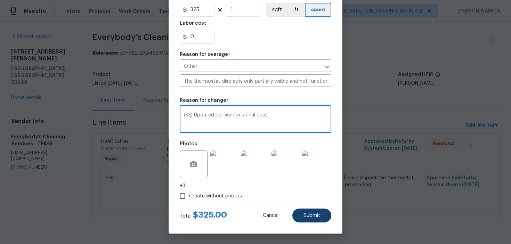
type textarea "(KE) Updated per vendor's final cost."
click at [298, 211] on button "Submit" at bounding box center [311, 215] width 39 height 14
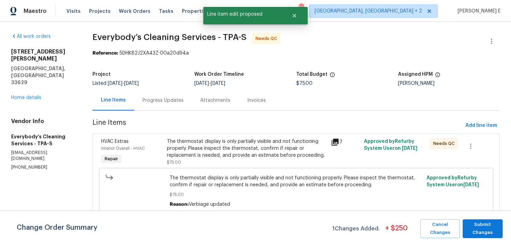
scroll to position [0, 0]
click at [478, 234] on span "Submit Changes" at bounding box center [482, 229] width 33 height 16
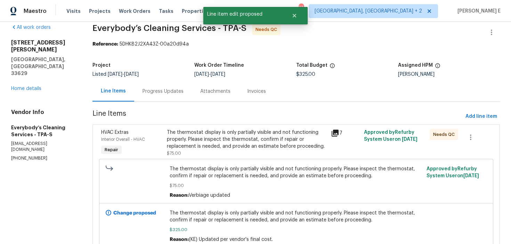
scroll to position [14, 0]
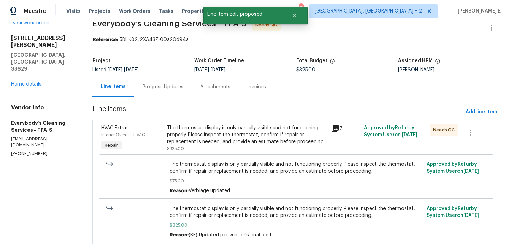
click at [178, 95] on div "Progress Updates" at bounding box center [163, 86] width 58 height 20
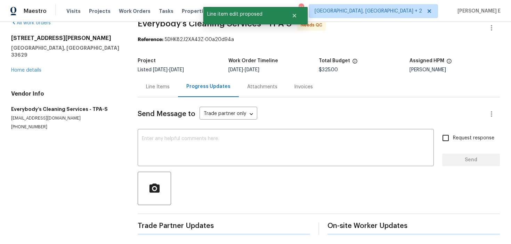
click at [178, 95] on div "Progress Updates" at bounding box center [208, 86] width 61 height 20
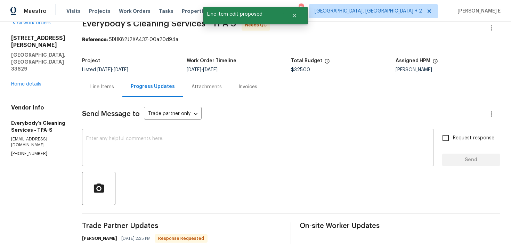
click at [167, 138] on textarea at bounding box center [257, 148] width 343 height 24
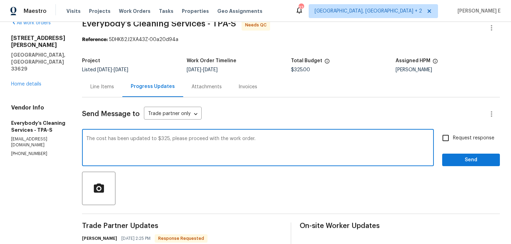
type textarea "The cost has been updated to $325, please proceed with the work order."
click at [447, 144] on input "Request response" at bounding box center [445, 138] width 15 height 15
checkbox input "true"
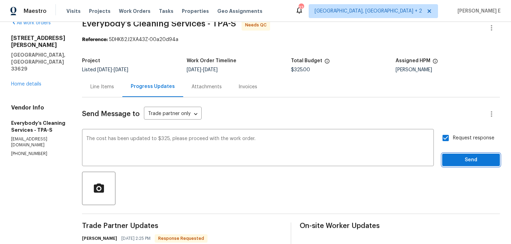
click at [450, 161] on span "Send" at bounding box center [470, 160] width 47 height 9
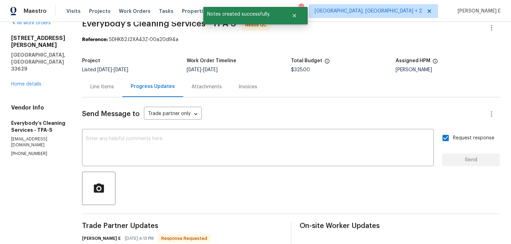
click at [114, 87] on div "Line Items" at bounding box center [102, 86] width 24 height 7
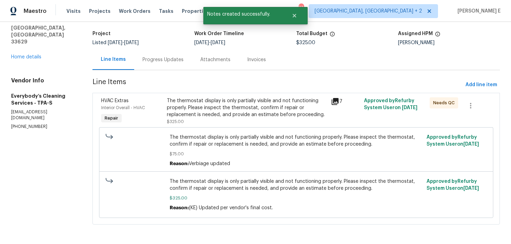
scroll to position [48, 0]
click at [479, 81] on span "Add line item" at bounding box center [481, 85] width 32 height 9
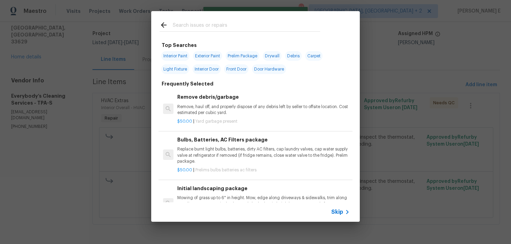
click at [335, 209] on span "Skip" at bounding box center [337, 211] width 12 height 7
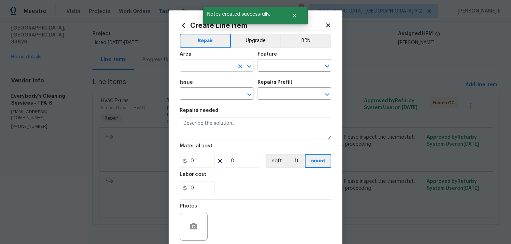
click at [203, 66] on input "text" at bounding box center [207, 66] width 54 height 11
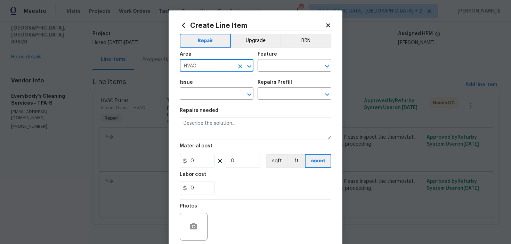
type input "HVAC"
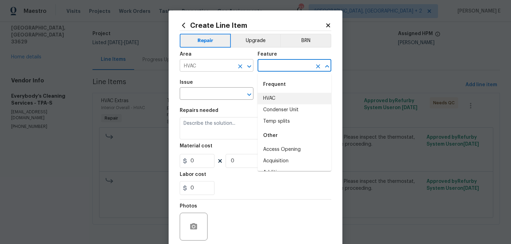
type input "HVAC"
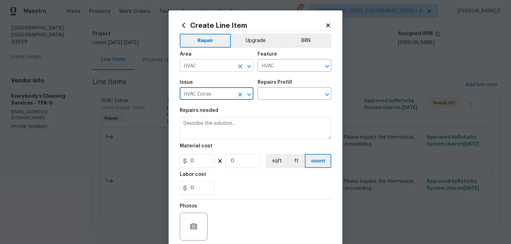
type input "HVAC Extras"
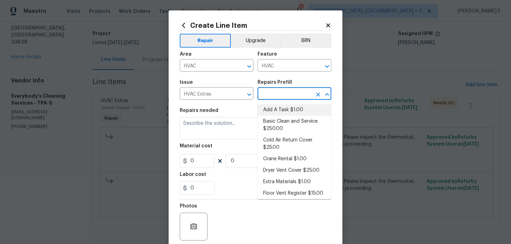
click at [281, 109] on li "Add A Task $1.00" at bounding box center [294, 109] width 74 height 11
type input "Add A Task $1.00"
type textarea "HPM to detail"
type input "1"
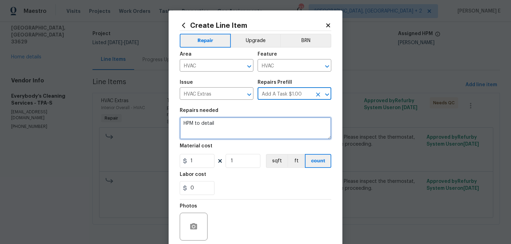
click at [249, 124] on textarea "HPM to detail" at bounding box center [255, 128] width 151 height 22
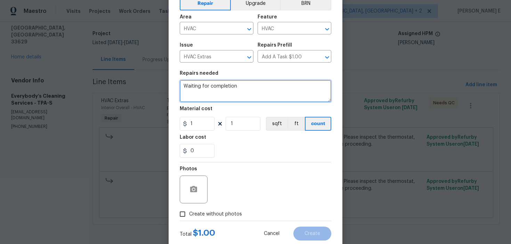
scroll to position [56, 0]
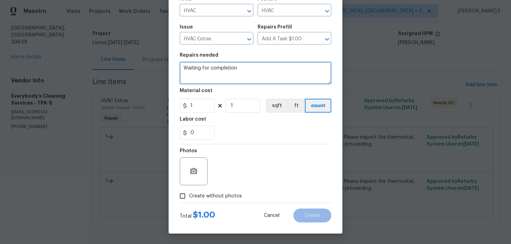
type textarea "Waiting for completion"
click at [194, 201] on label "Create without photos" at bounding box center [209, 195] width 66 height 13
click at [189, 201] on input "Create without photos" at bounding box center [182, 195] width 13 height 13
checkbox input "true"
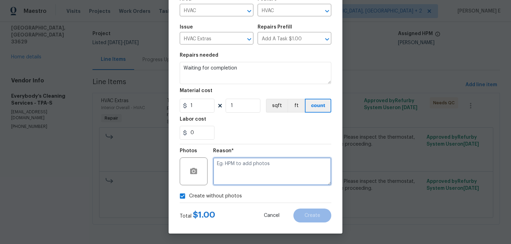
click at [230, 184] on textarea at bounding box center [272, 171] width 118 height 28
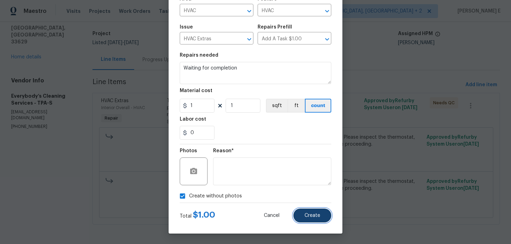
click at [325, 216] on button "Create" at bounding box center [312, 215] width 38 height 14
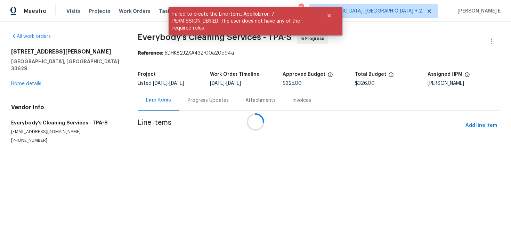
scroll to position [0, 0]
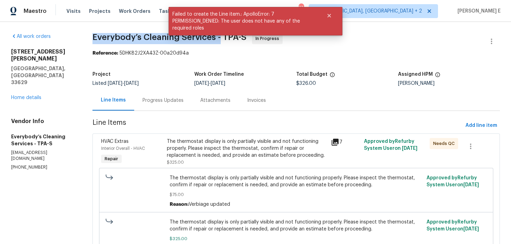
drag, startPoint x: 109, startPoint y: 37, endPoint x: 234, endPoint y: 38, distance: 125.4
click at [234, 38] on span "Everybody’s Cleaning Services - TPA-S" at bounding box center [169, 37] width 154 height 8
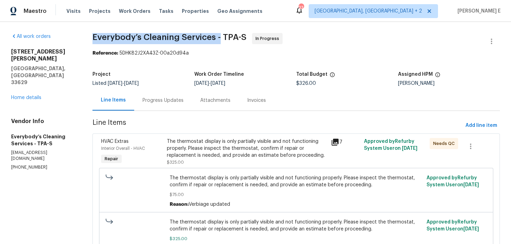
copy span "Everybody’s Cleaning Services -"
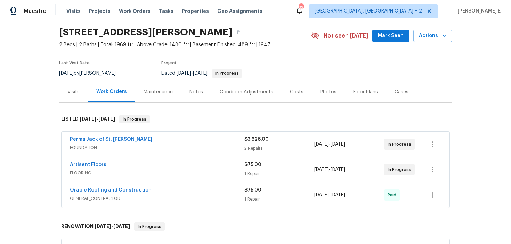
scroll to position [32, 0]
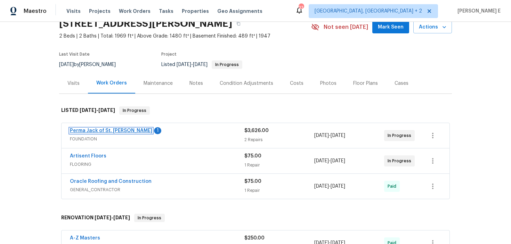
click at [120, 131] on link "Perma Jack of St. [PERSON_NAME]" at bounding box center [111, 130] width 82 height 5
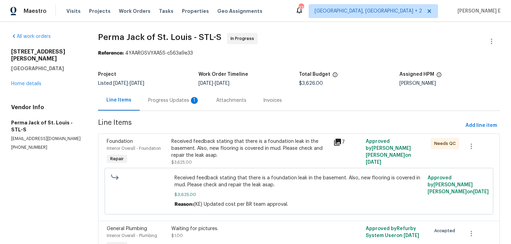
click at [184, 105] on div "Progress Updates 1" at bounding box center [174, 100] width 68 height 20
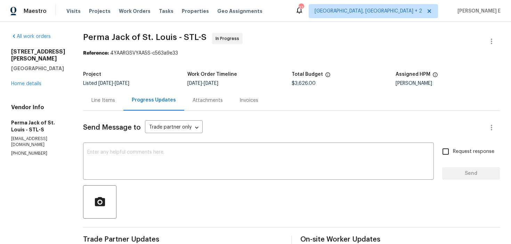
click at [101, 104] on div "Line Items" at bounding box center [103, 100] width 24 height 7
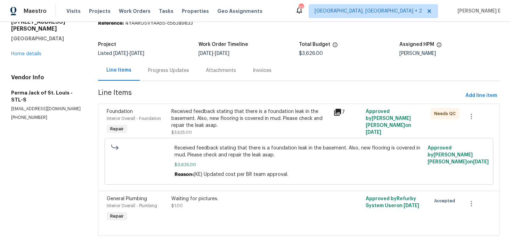
scroll to position [38, 0]
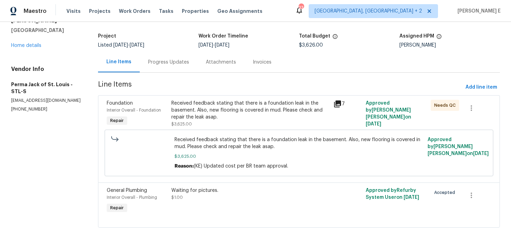
click at [230, 114] on div "Received feedback stating that there is a foundation leak in the basement. Also…" at bounding box center [250, 110] width 158 height 21
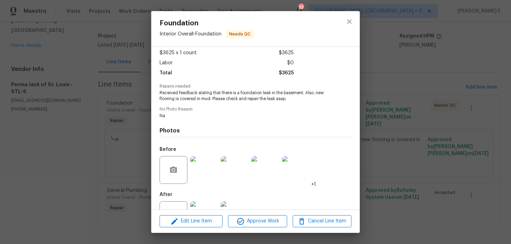
scroll to position [64, 0]
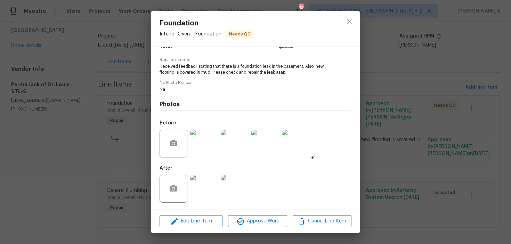
click at [205, 189] on img at bounding box center [204, 189] width 28 height 28
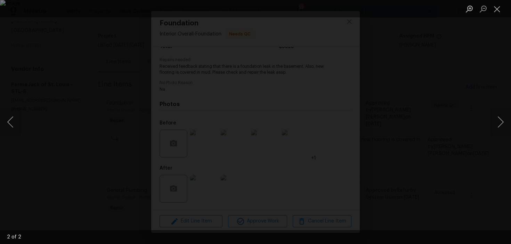
click at [457, 131] on div "Lightbox" at bounding box center [255, 122] width 511 height 244
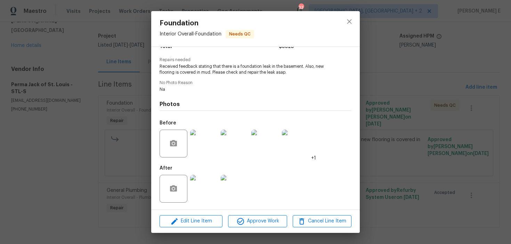
click at [457, 131] on div "Lightbox" at bounding box center [255, 122] width 511 height 244
click at [457, 131] on div "Foundation Interior Overall - Foundation Needs QC Vendor Perma Jack of St. Loui…" at bounding box center [255, 122] width 511 height 244
